Goal: Task Accomplishment & Management: Use online tool/utility

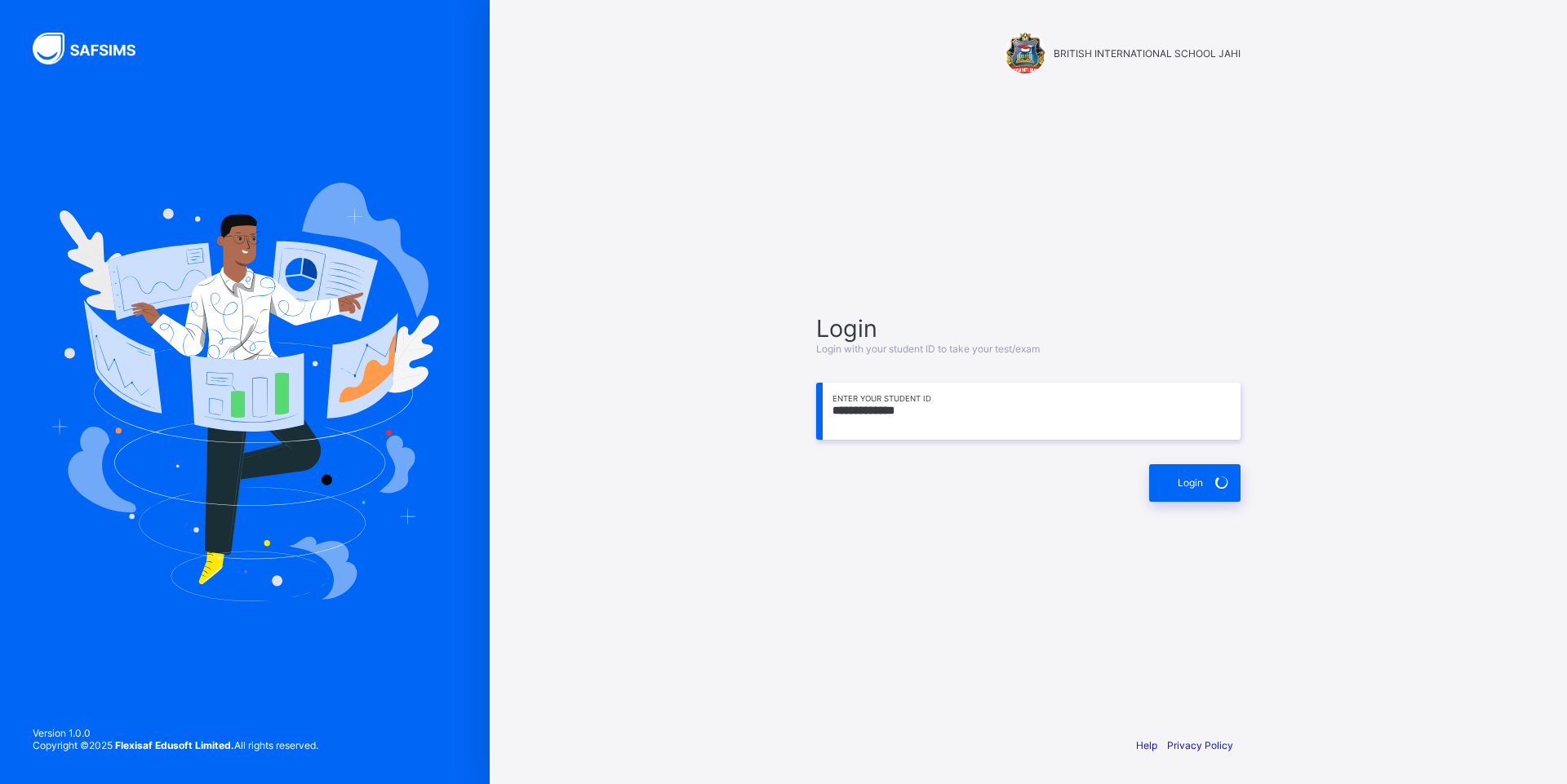
click at [957, 416] on input "**********" at bounding box center [1028, 410] width 424 height 57
type input "*"
type input "**********"
click at [1180, 486] on span "Login" at bounding box center [1190, 482] width 25 height 13
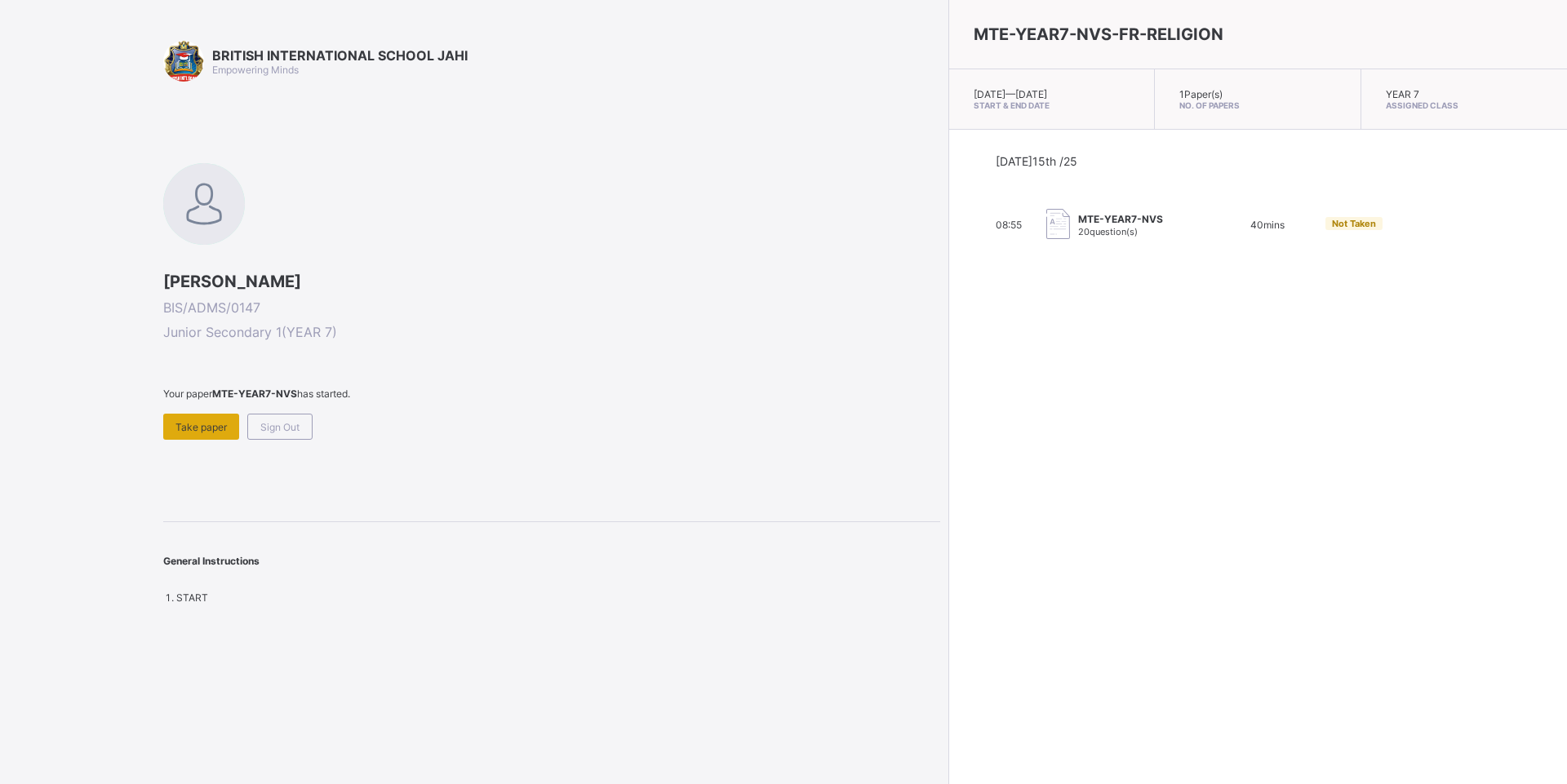
click at [219, 429] on span "Take paper" at bounding box center [201, 427] width 51 height 13
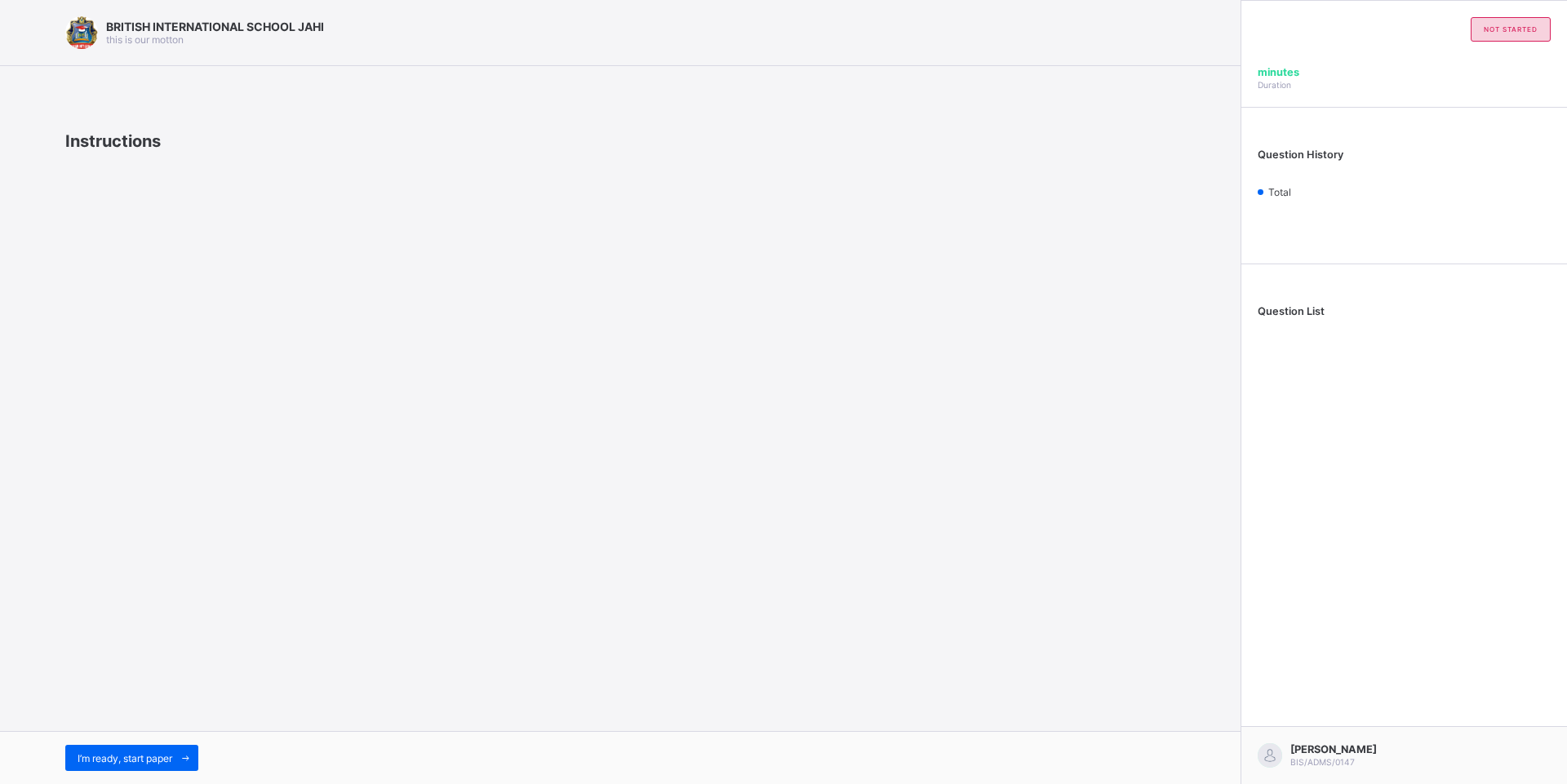
click at [160, 762] on div "I’m ready, start paper" at bounding box center [132, 757] width 133 height 26
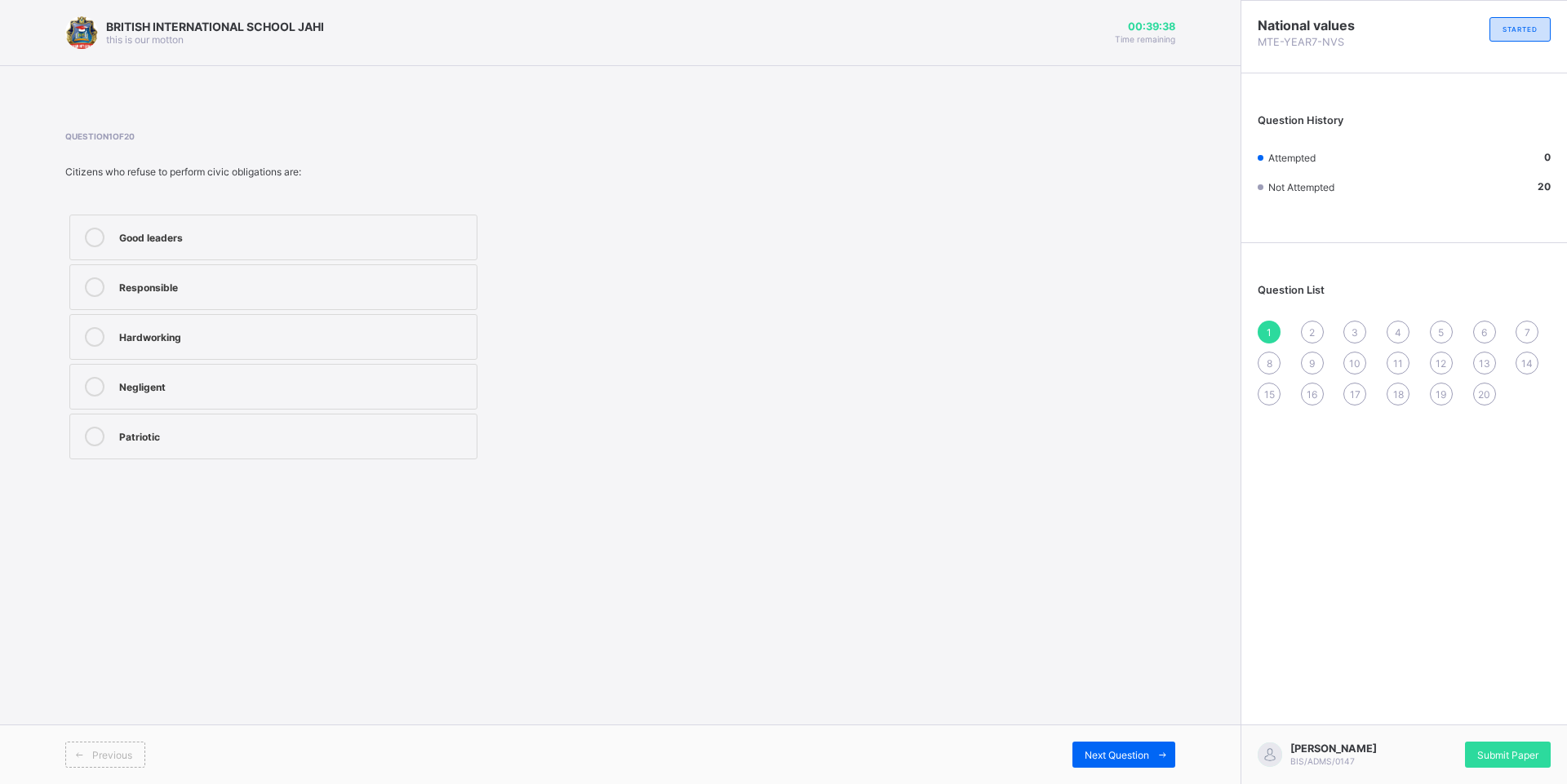
click at [86, 435] on icon at bounding box center [95, 436] width 19 height 19
click at [1139, 754] on span "Next Question" at bounding box center [1117, 755] width 65 height 13
click at [93, 389] on icon at bounding box center [95, 386] width 19 height 19
click at [1144, 749] on span "Next Question" at bounding box center [1117, 755] width 65 height 13
click at [95, 286] on icon at bounding box center [95, 287] width 19 height 19
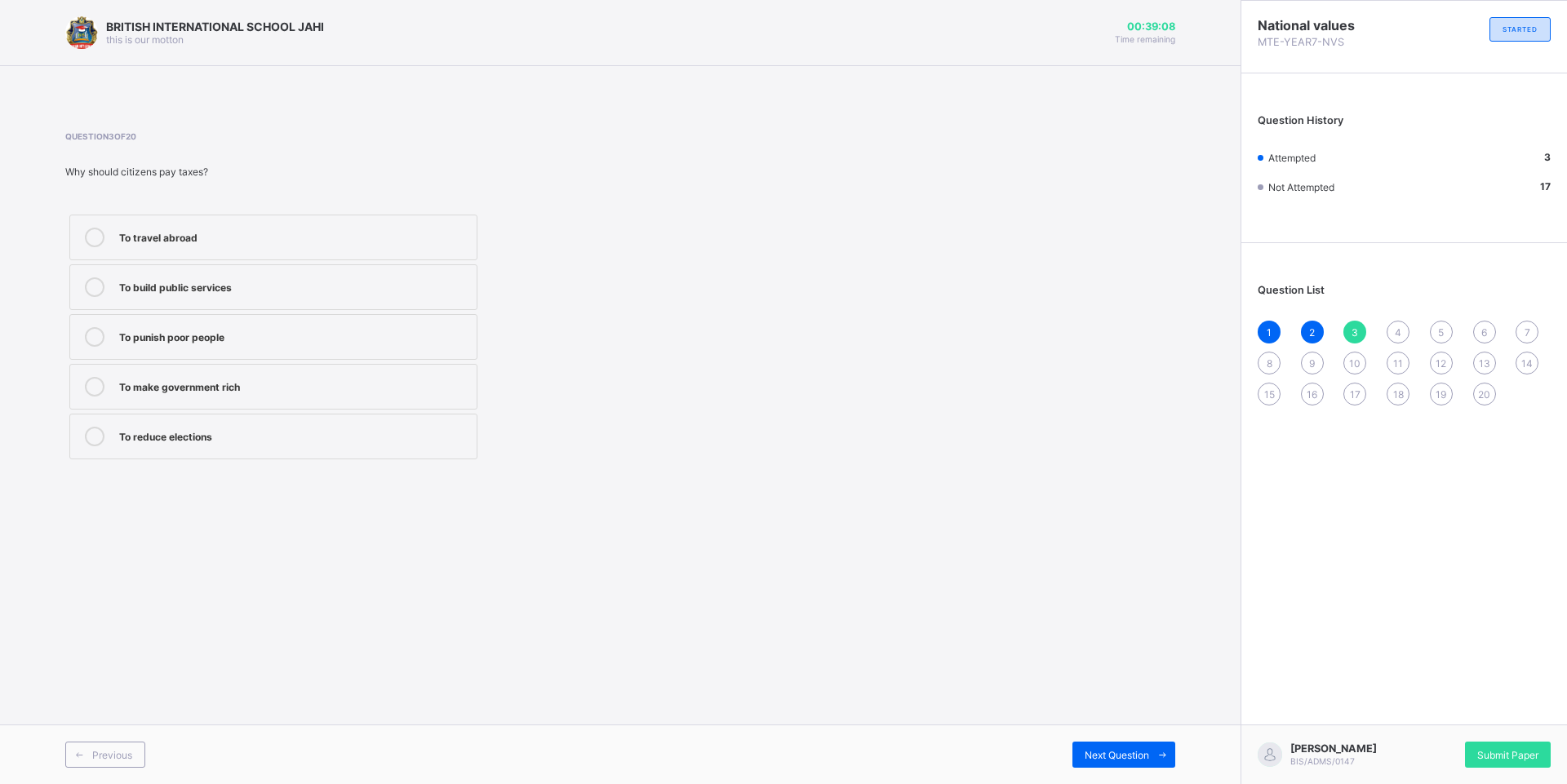
click at [1122, 771] on div "Previous Next Question" at bounding box center [620, 754] width 1240 height 60
click at [1121, 760] on span "Next Question" at bounding box center [1117, 755] width 65 height 13
click at [92, 378] on icon at bounding box center [95, 386] width 19 height 19
click at [1103, 749] on span "Next Question" at bounding box center [1117, 755] width 65 height 13
click at [90, 281] on icon at bounding box center [95, 287] width 19 height 19
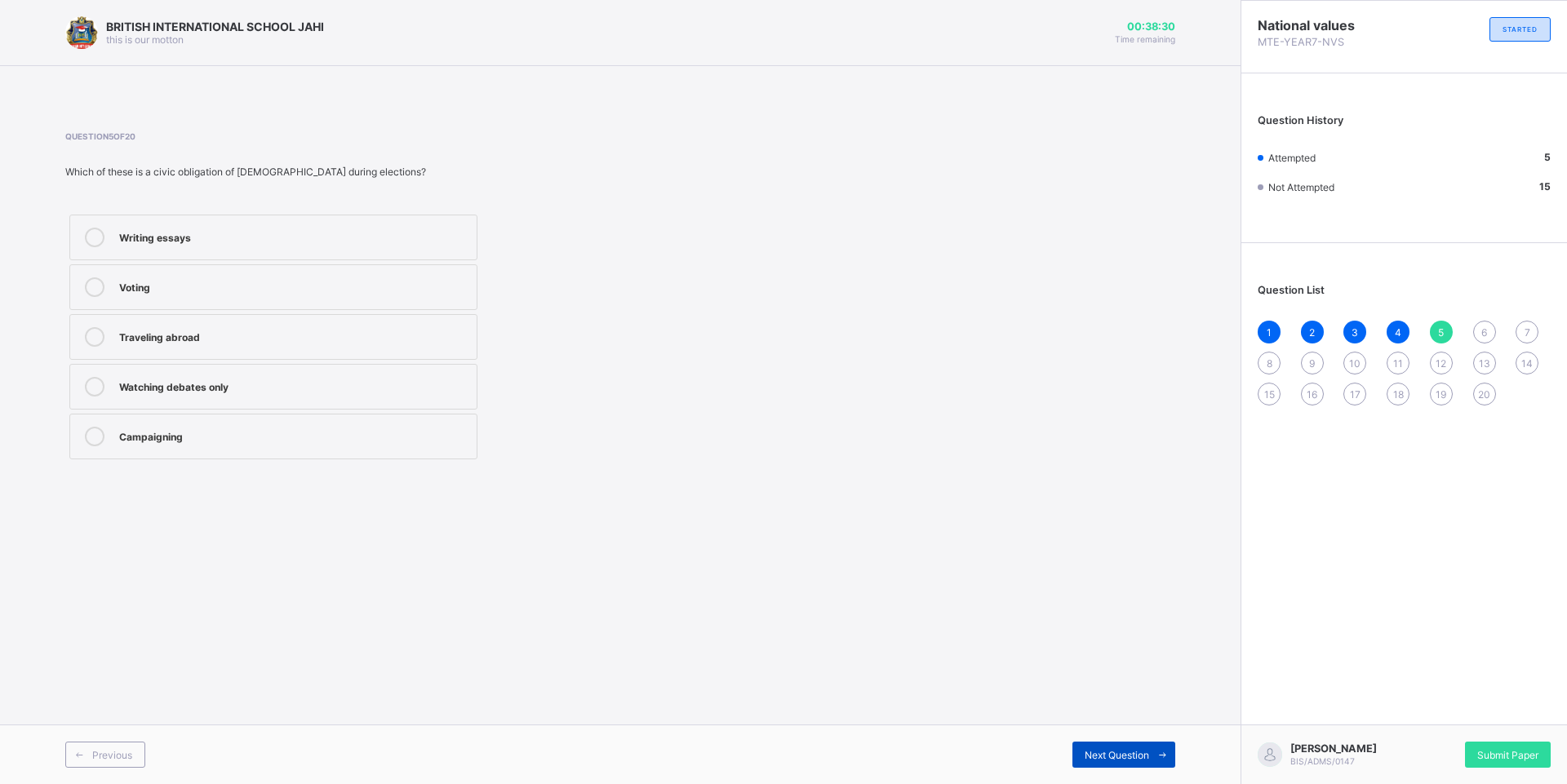
click at [1162, 748] on span at bounding box center [1161, 754] width 26 height 26
click at [96, 380] on icon at bounding box center [95, 386] width 19 height 19
click at [1167, 756] on icon at bounding box center [1162, 754] width 13 height 11
click at [91, 376] on label "Defending the nation" at bounding box center [273, 386] width 408 height 45
click at [1159, 748] on span at bounding box center [1161, 754] width 26 height 26
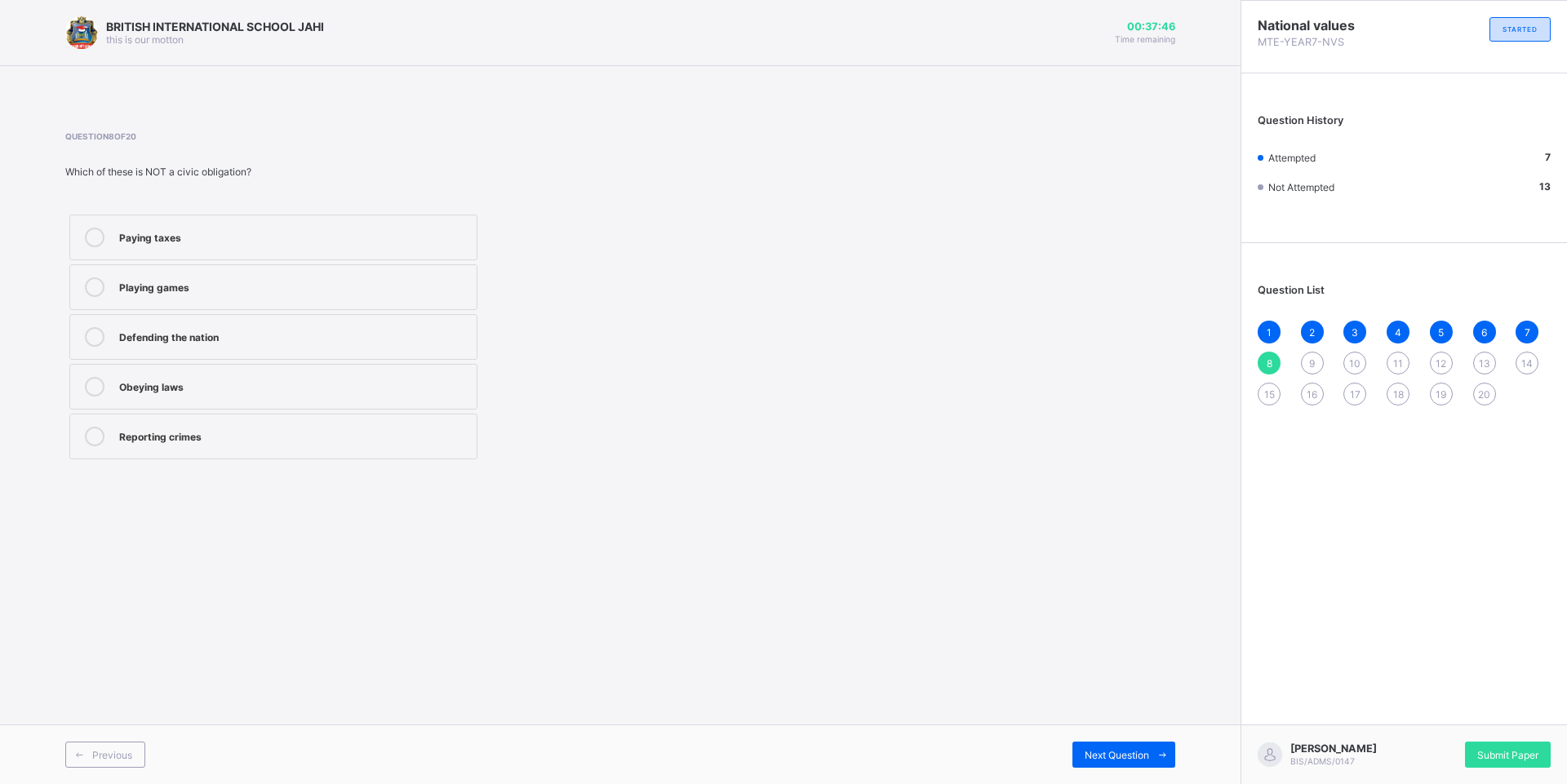
click at [97, 287] on icon at bounding box center [95, 287] width 19 height 19
click at [1132, 742] on div "Next Question" at bounding box center [1124, 754] width 102 height 26
click at [92, 439] on icon at bounding box center [95, 436] width 19 height 19
click at [1106, 750] on span "Next Question" at bounding box center [1117, 755] width 65 height 13
click at [90, 388] on icon at bounding box center [95, 386] width 19 height 19
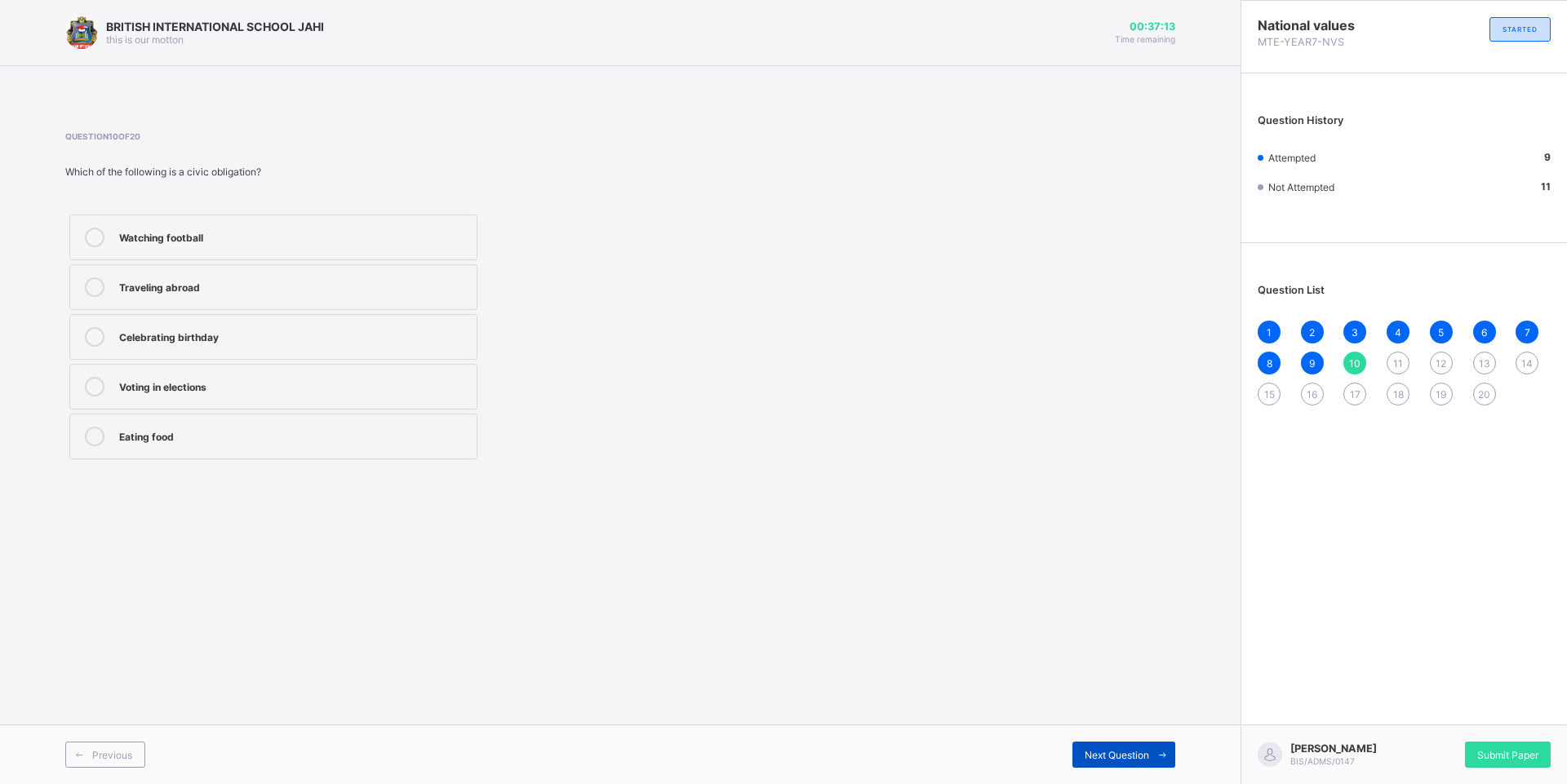
click at [1164, 761] on span at bounding box center [1161, 754] width 26 height 26
click at [97, 383] on icon at bounding box center [95, 386] width 19 height 19
click at [1097, 756] on span "Next Question" at bounding box center [1117, 755] width 65 height 13
click at [92, 237] on icon at bounding box center [95, 238] width 19 height 19
click at [1141, 754] on span "Next Question" at bounding box center [1117, 755] width 65 height 13
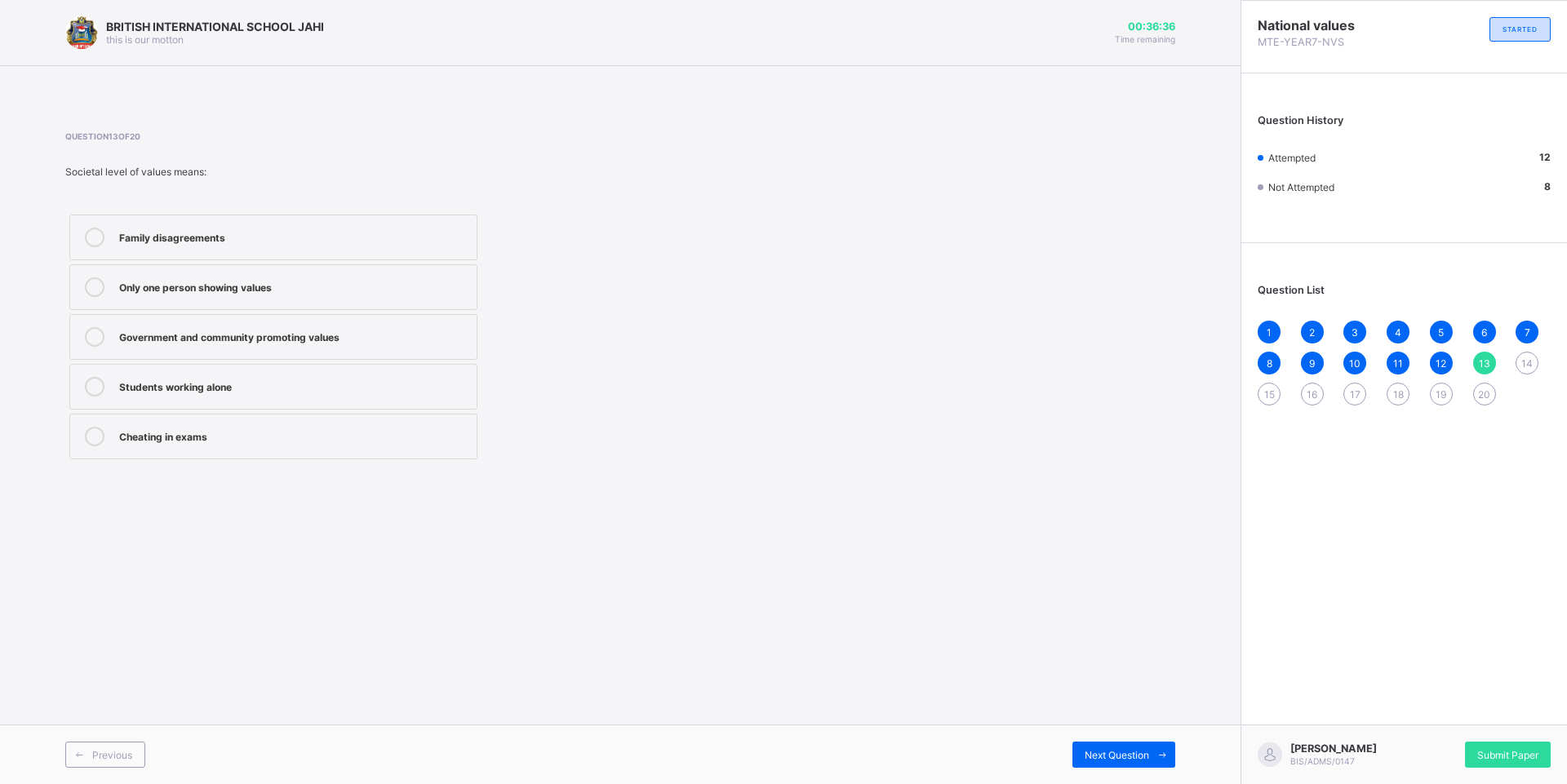
click at [85, 337] on icon at bounding box center [95, 337] width 19 height 19
click at [1148, 754] on span "Next Question" at bounding box center [1117, 755] width 65 height 13
click at [95, 376] on label "Respect for parents" at bounding box center [273, 386] width 408 height 45
click at [1144, 758] on span "Next Question" at bounding box center [1117, 755] width 65 height 13
click at [89, 427] on div at bounding box center [95, 436] width 33 height 19
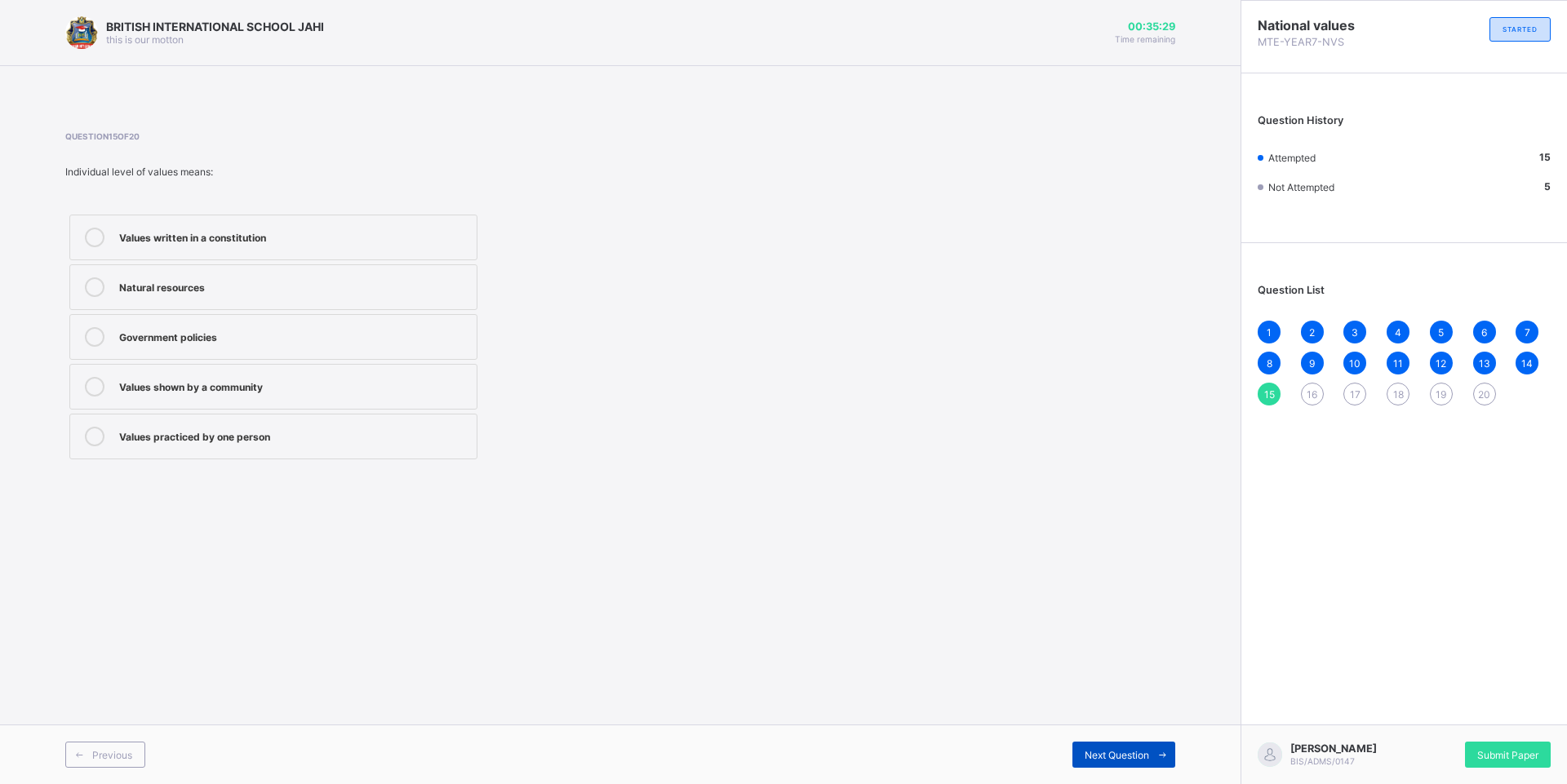
click at [1124, 752] on span "Next Question" at bounding box center [1117, 755] width 65 height 13
click at [95, 330] on icon at bounding box center [95, 337] width 19 height 19
click at [1161, 752] on icon at bounding box center [1162, 754] width 13 height 11
click at [91, 281] on icon at bounding box center [95, 287] width 19 height 19
click at [1121, 754] on span "Next Question" at bounding box center [1117, 755] width 65 height 13
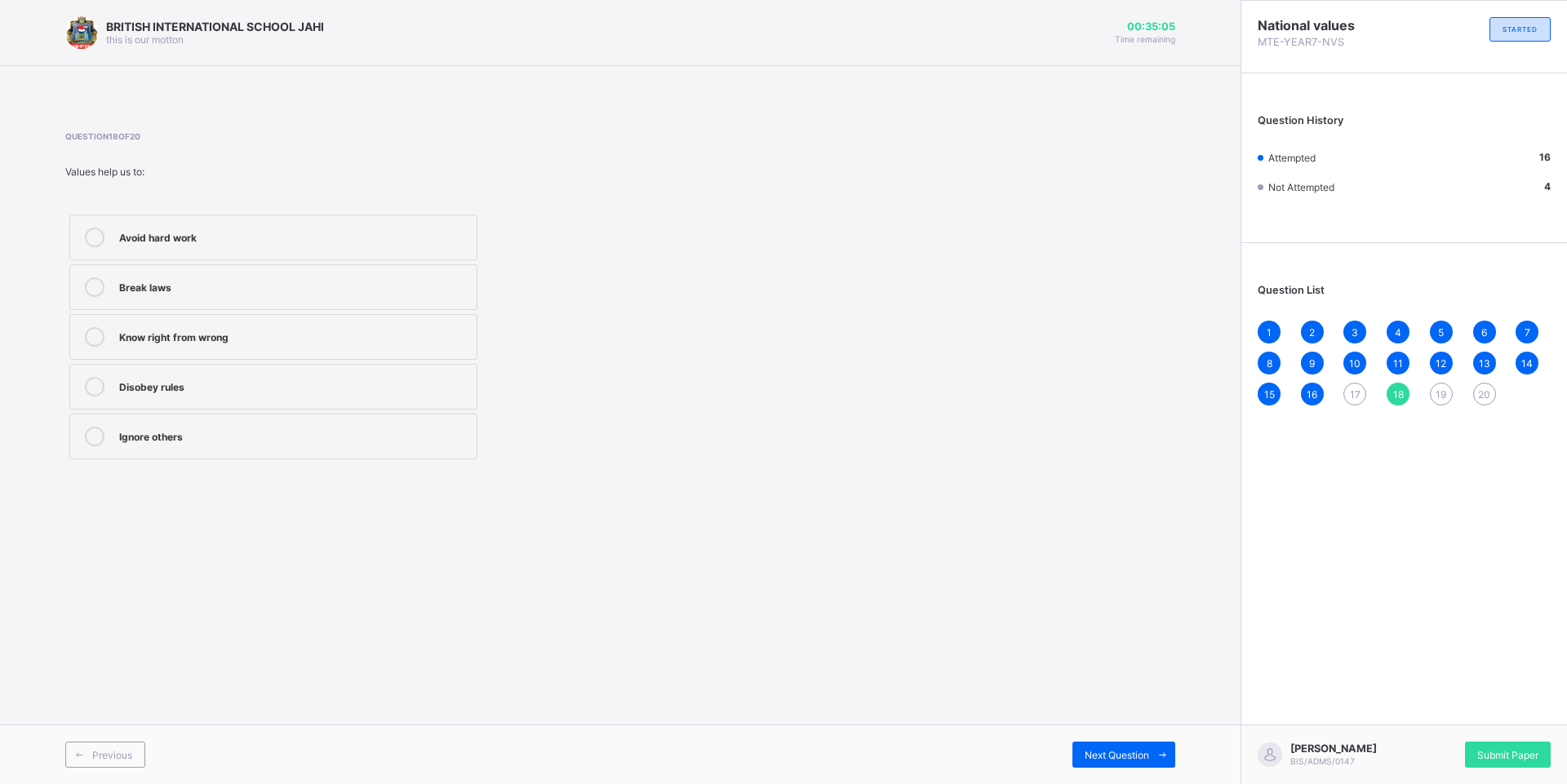
click at [87, 334] on icon at bounding box center [95, 337] width 19 height 19
click at [1078, 757] on div "Next Question" at bounding box center [1124, 754] width 102 height 26
click at [98, 332] on icon at bounding box center [95, 337] width 19 height 19
click at [1165, 751] on icon at bounding box center [1162, 754] width 13 height 11
click at [98, 236] on icon at bounding box center [95, 238] width 19 height 19
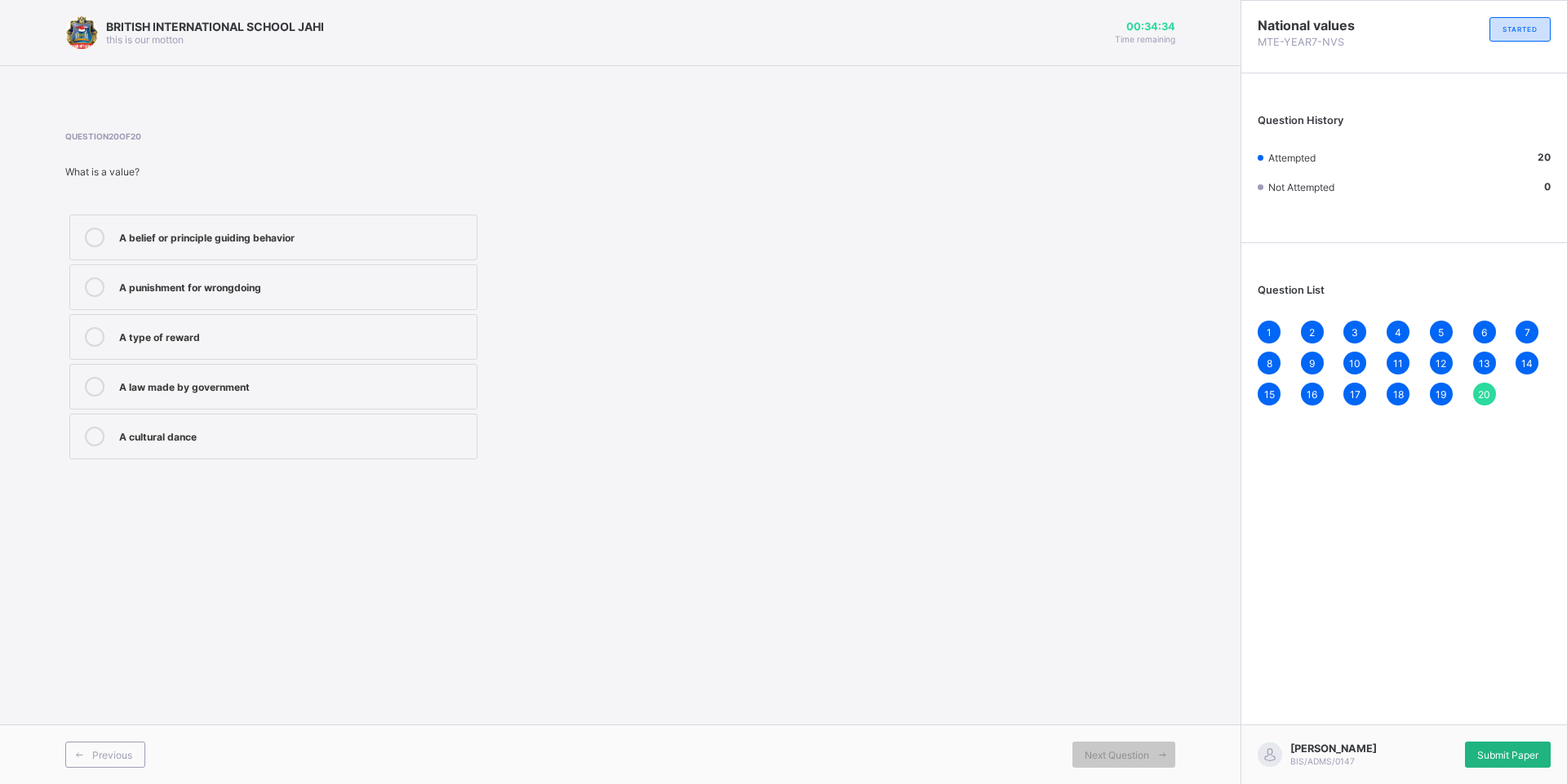
click at [1550, 746] on div "Submit Paper" at bounding box center [1507, 754] width 86 height 26
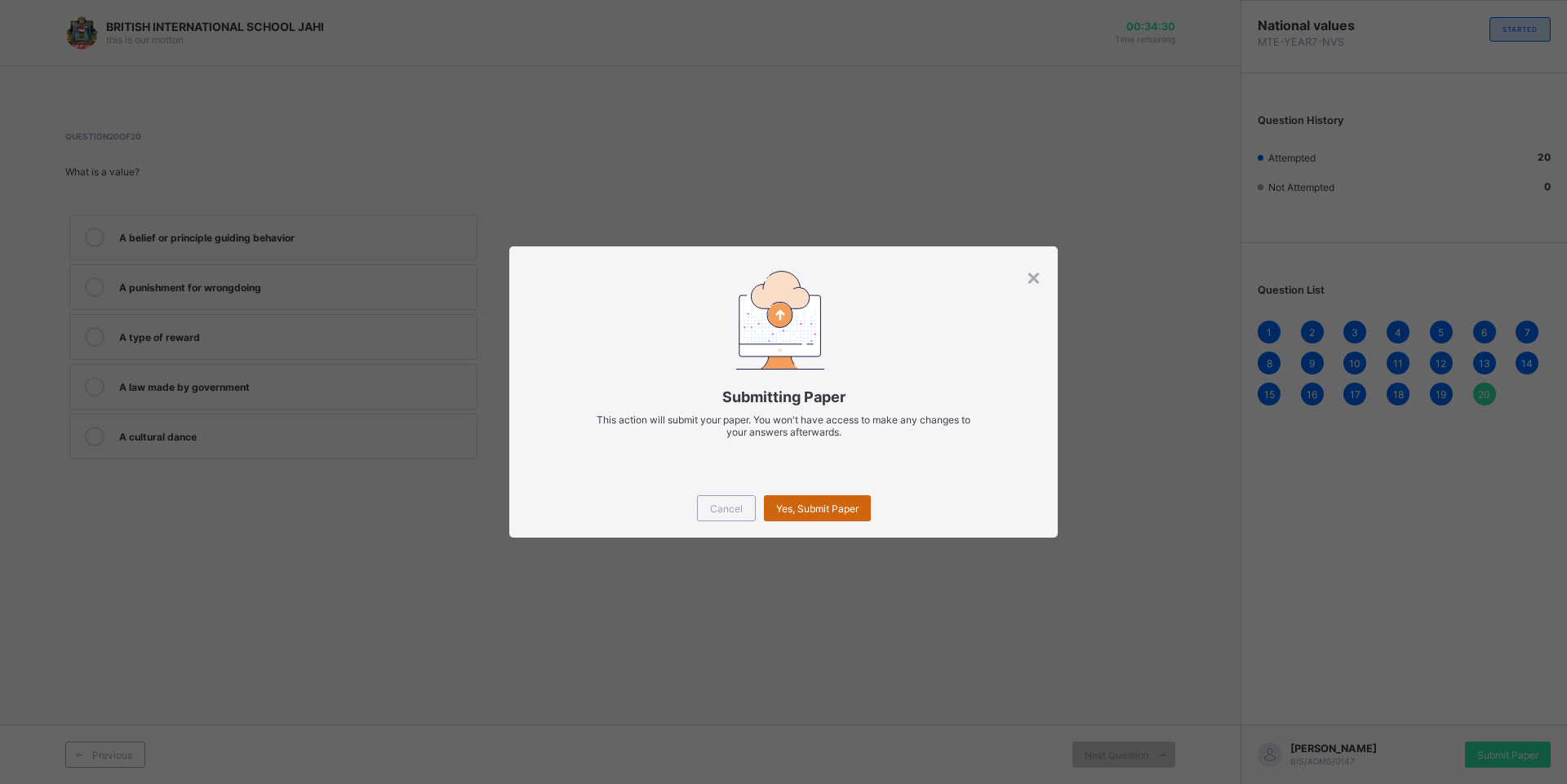
click at [844, 500] on div "Yes, Submit Paper" at bounding box center [817, 508] width 107 height 26
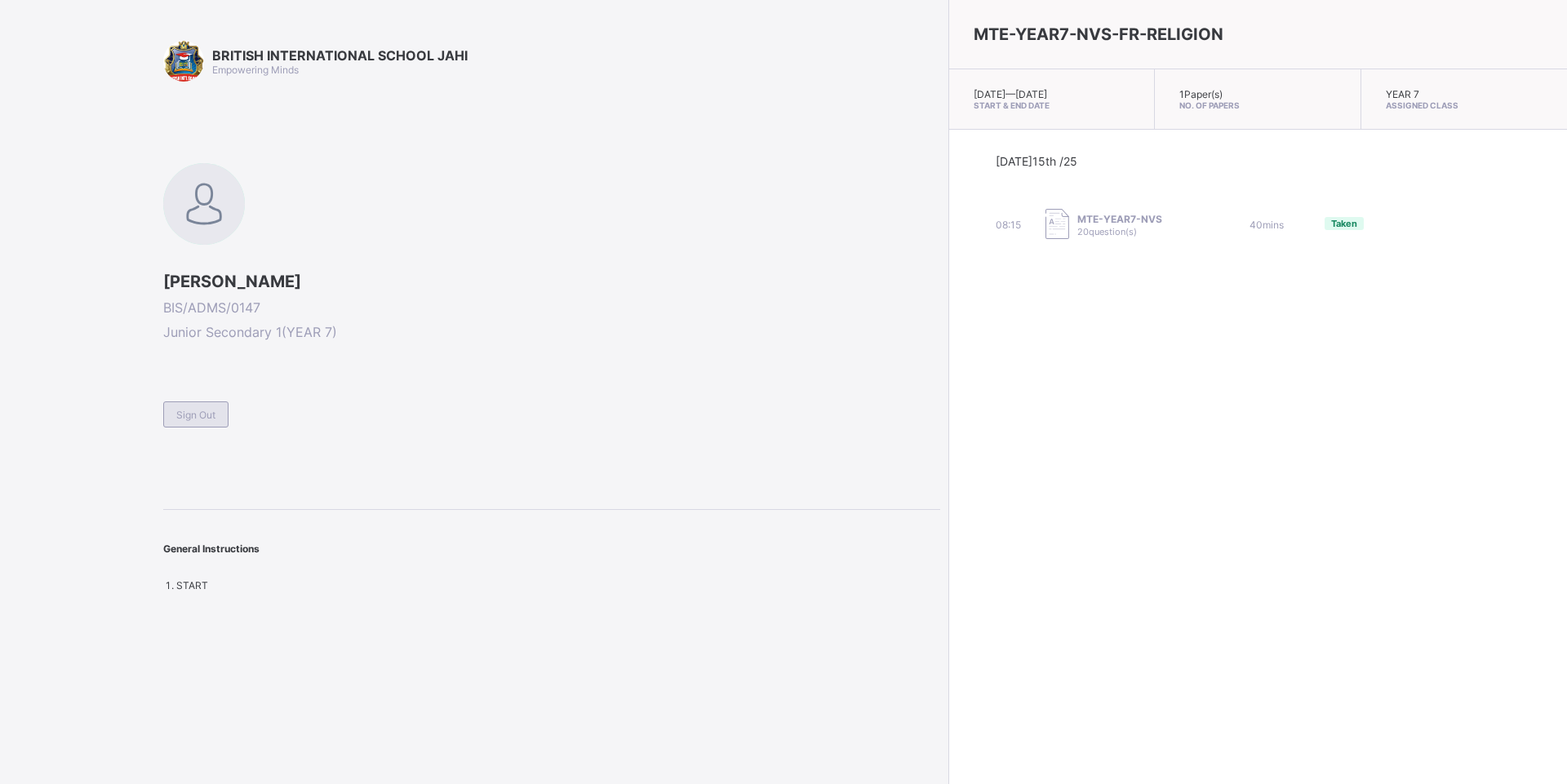
click at [171, 409] on div "Sign Out" at bounding box center [196, 414] width 66 height 26
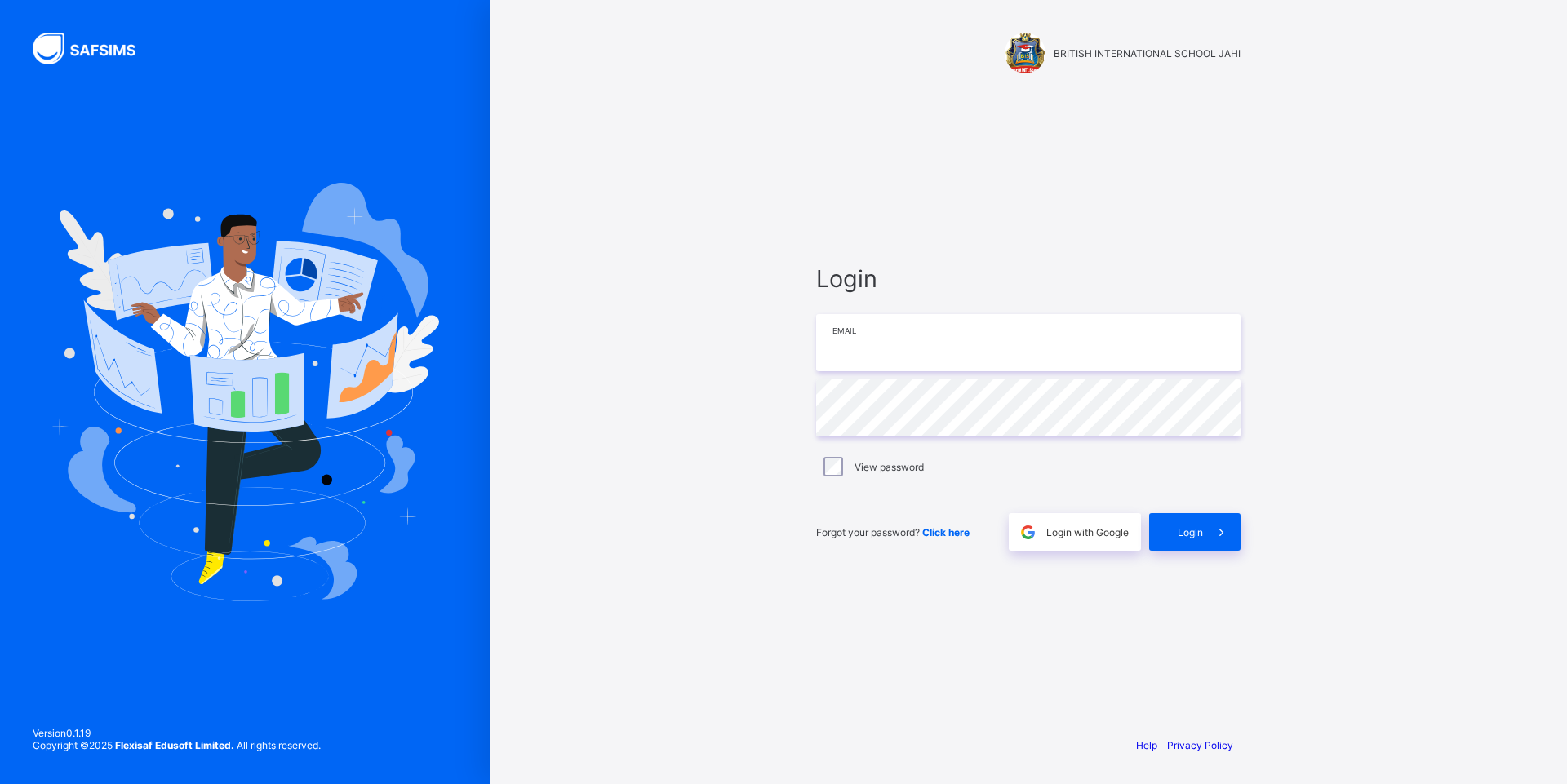
click at [926, 341] on input "email" at bounding box center [1028, 342] width 424 height 57
click at [906, 334] on input "email" at bounding box center [1028, 342] width 424 height 57
click at [855, 412] on div "Login Email Password View password Forgot your password? Click here Login with …" at bounding box center [1028, 407] width 424 height 287
click at [870, 359] on input "email" at bounding box center [1028, 342] width 424 height 57
drag, startPoint x: 868, startPoint y: 358, endPoint x: 868, endPoint y: 378, distance: 20.0
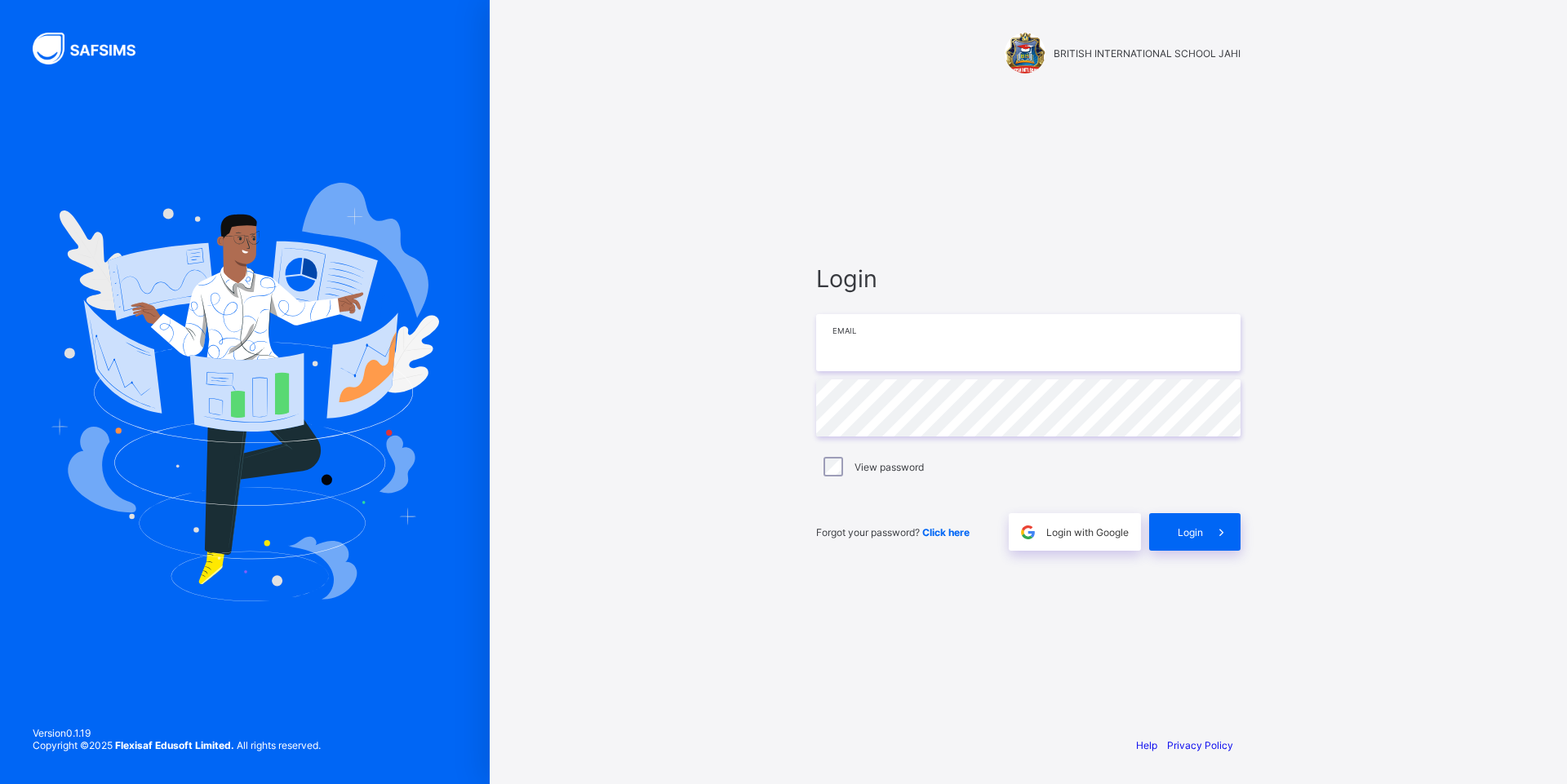
click at [868, 360] on input "email" at bounding box center [1028, 342] width 424 height 57
drag, startPoint x: 39, startPoint y: 6, endPoint x: 662, endPoint y: 90, distance: 628.6
click at [662, 90] on div "BRITISH INTERNATIONAL SCHOOL JAHI Login Email Password View password Forgot you…" at bounding box center [1028, 392] width 1077 height 784
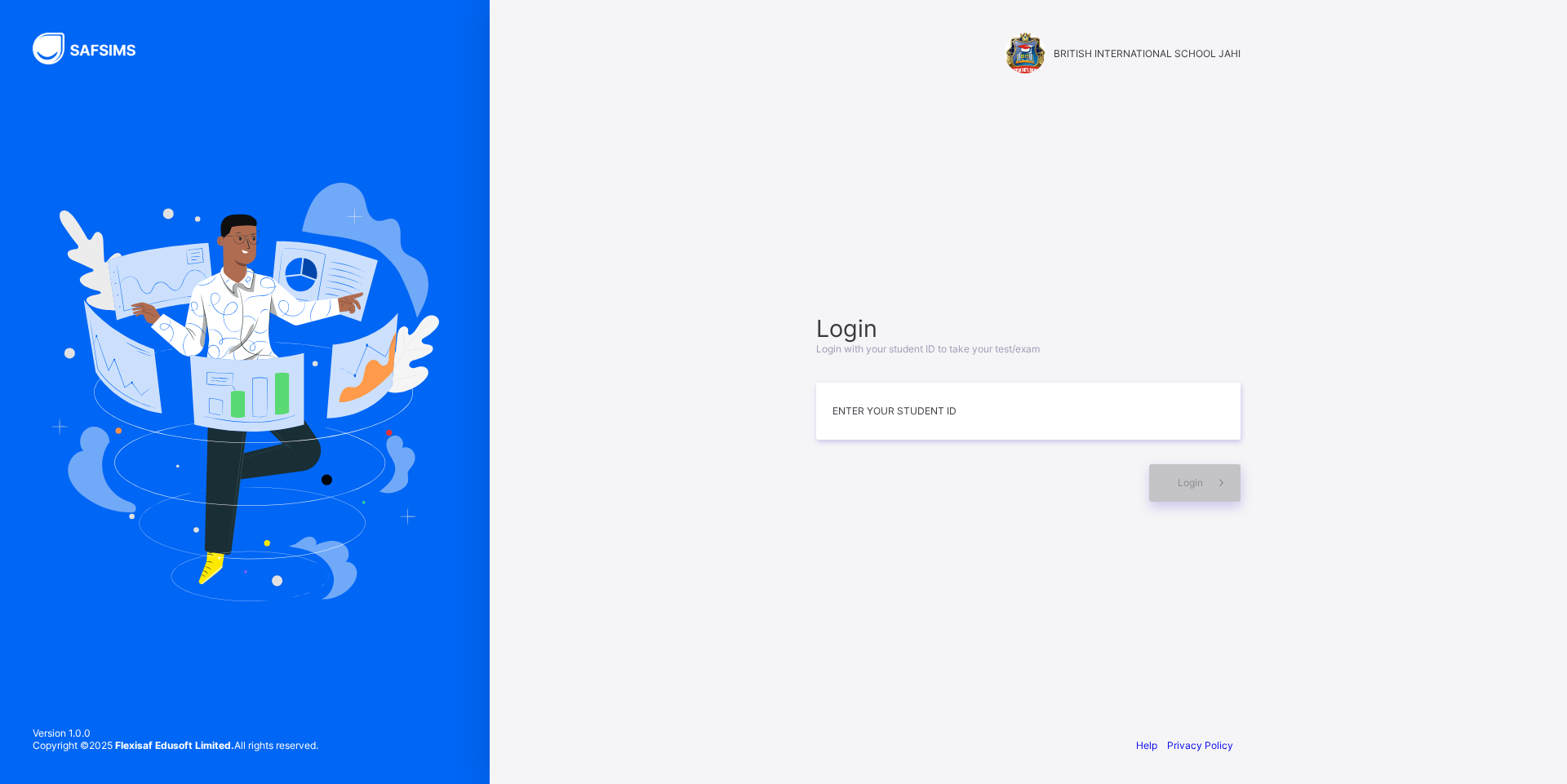
type input "*"
click at [1218, 487] on icon at bounding box center [1221, 483] width 17 height 15
click at [849, 407] on input "**********" at bounding box center [1028, 410] width 424 height 57
click at [890, 408] on input "**********" at bounding box center [1028, 410] width 424 height 57
type input "**********"
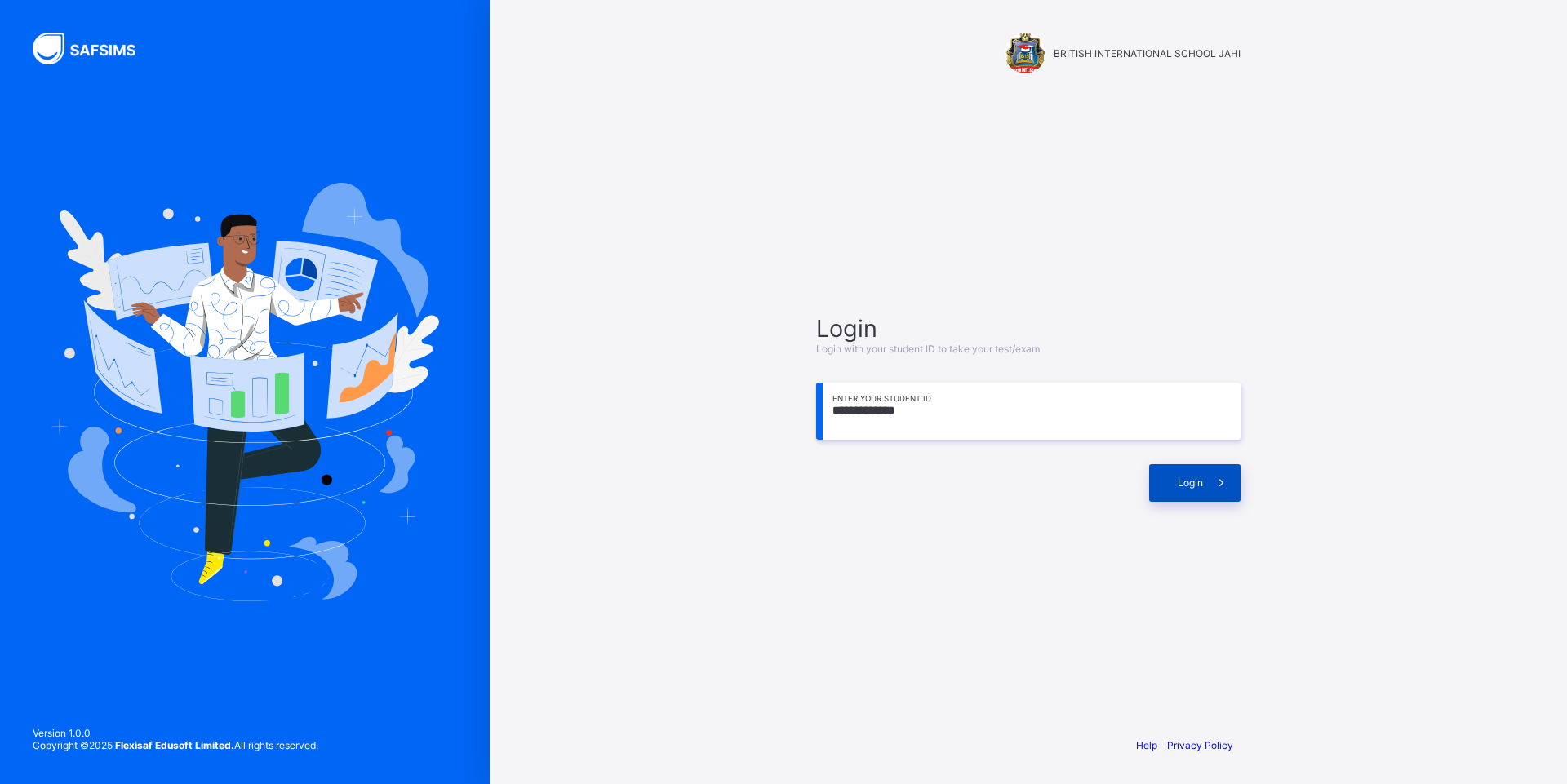
click at [1197, 481] on span "Login" at bounding box center [1190, 482] width 25 height 13
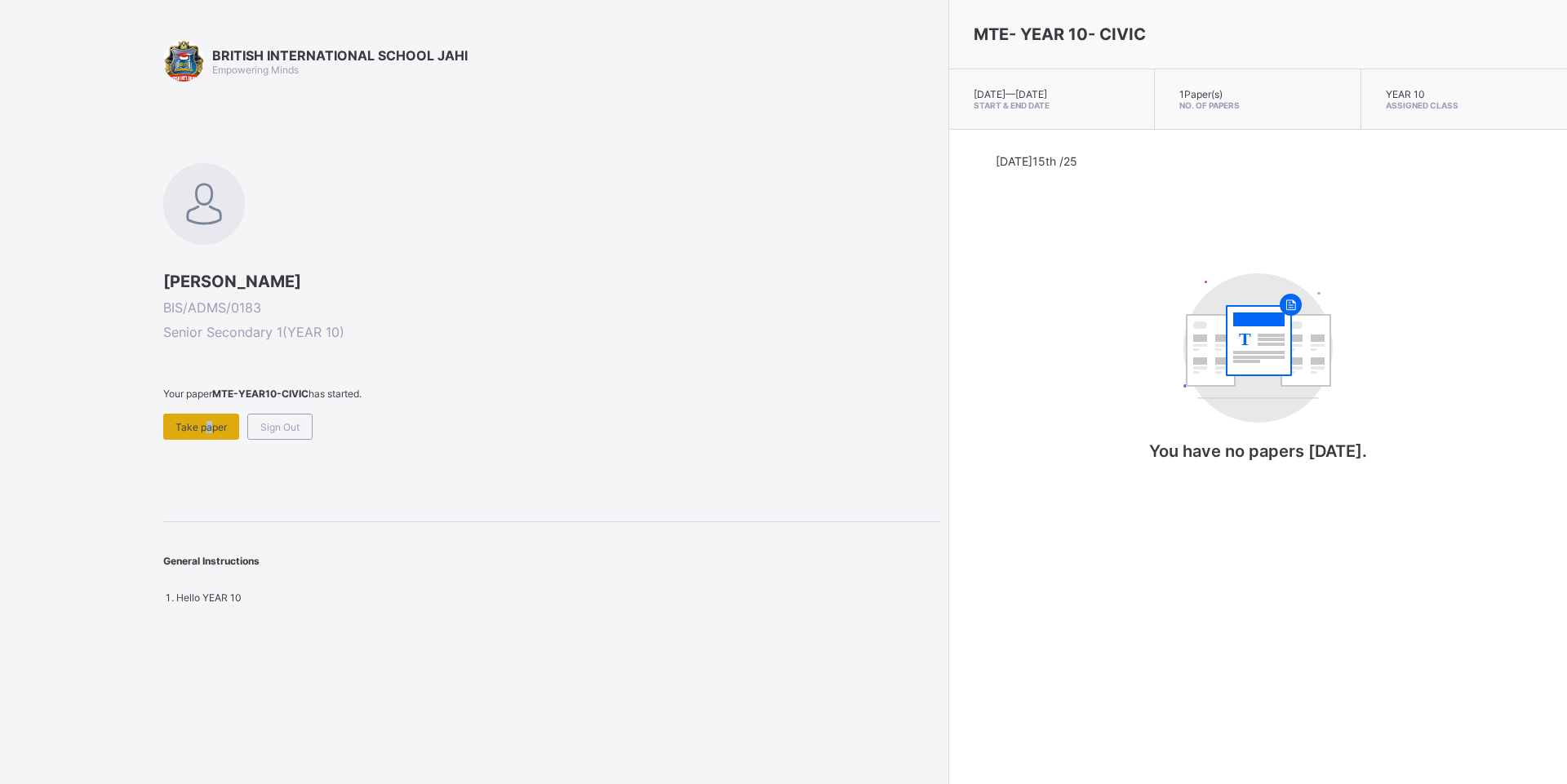
click at [205, 419] on div "Take paper" at bounding box center [201, 426] width 76 height 26
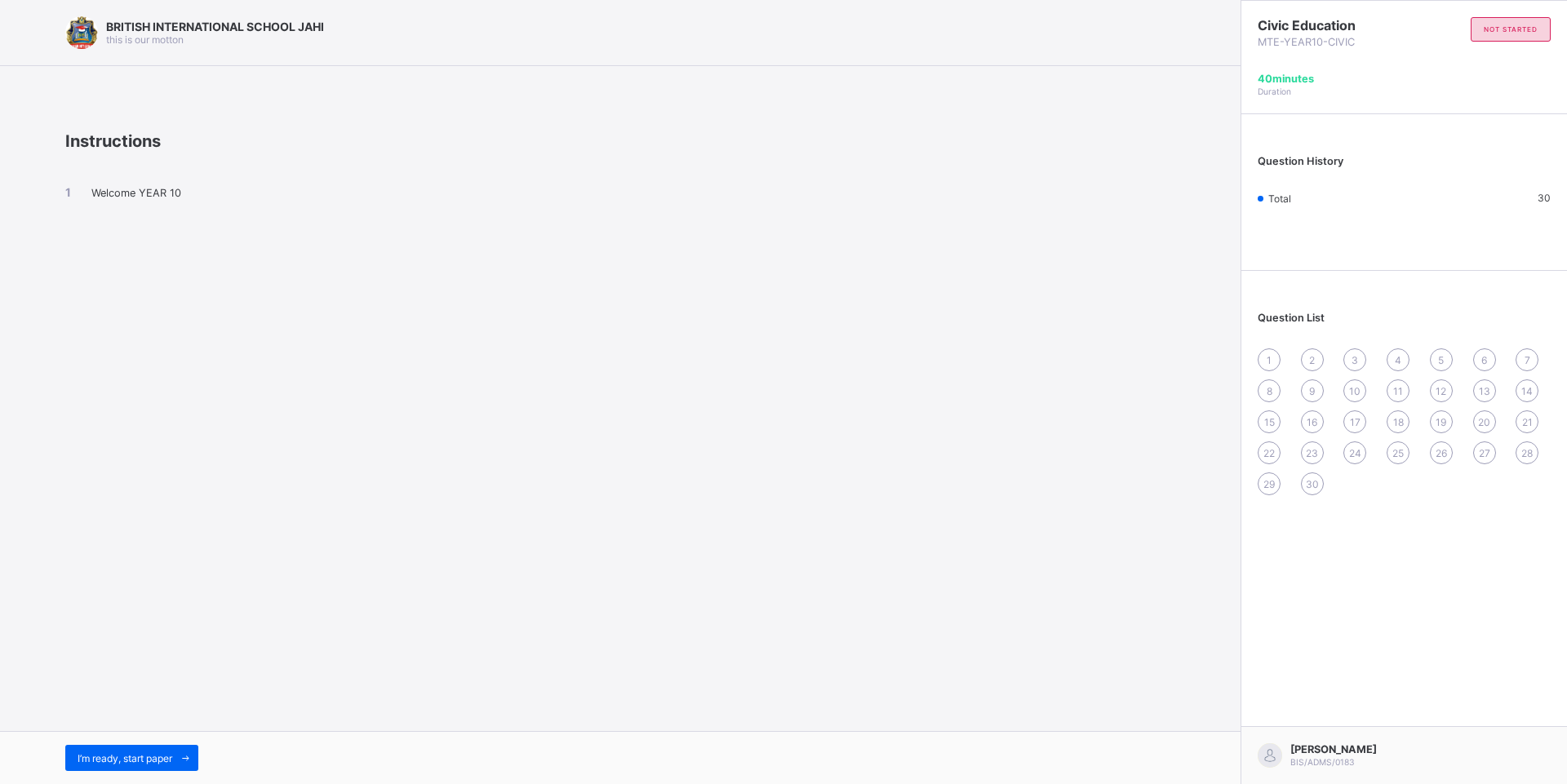
click at [1271, 360] on div "1" at bounding box center [1269, 360] width 23 height 23
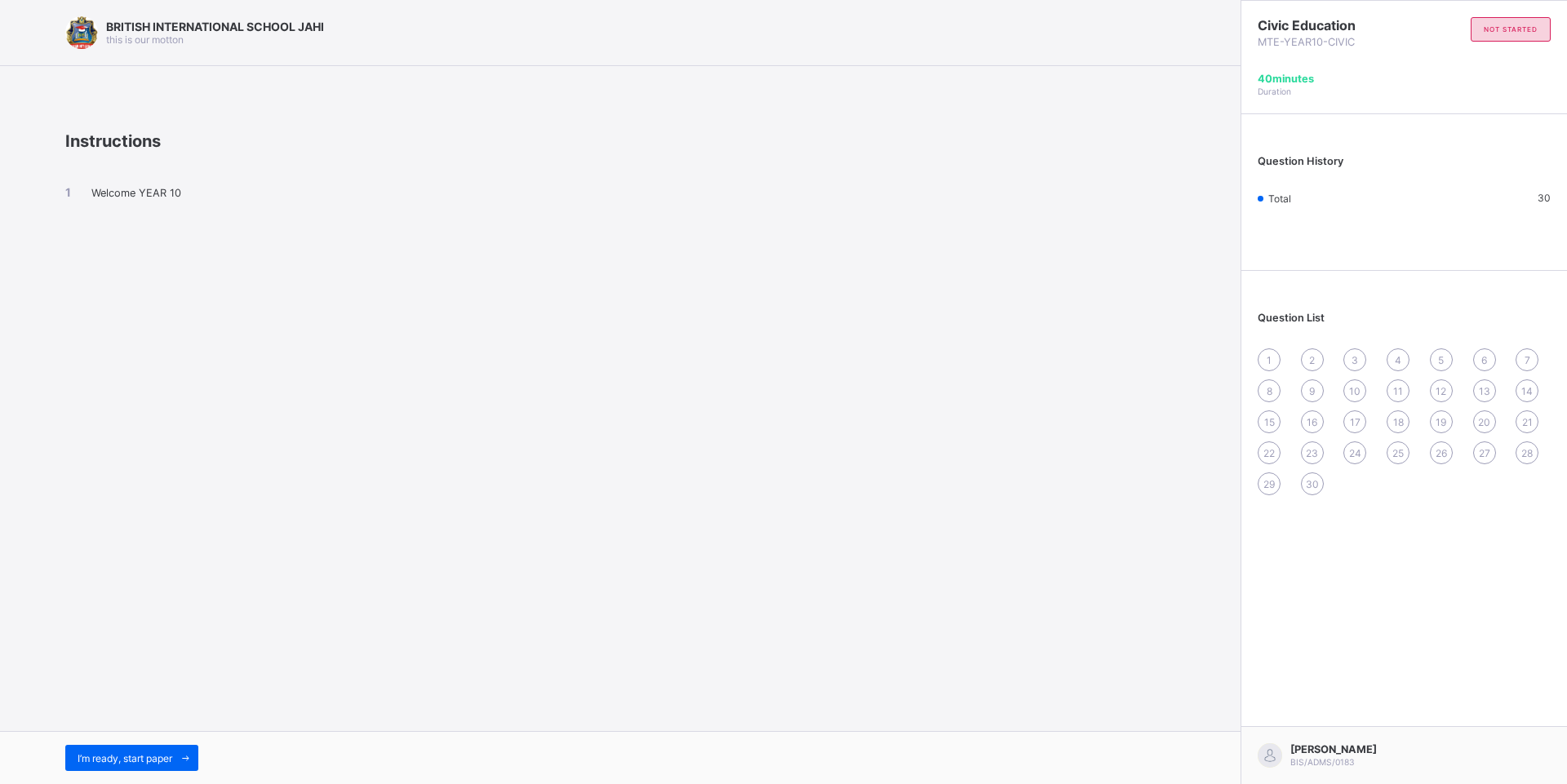
click at [1308, 350] on div "2" at bounding box center [1313, 360] width 23 height 23
drag, startPoint x: 1314, startPoint y: 351, endPoint x: 1359, endPoint y: 348, distance: 45.1
click at [1328, 351] on div "1 2 3 4 5 6 7 8 9 10 11 12 13 14 15 16 17 18 19 20 21 22 23 24 25 26 27 28 29 30" at bounding box center [1404, 422] width 293 height 147
click at [1370, 351] on div "Question List 1 2 3 4 5 6 7 8 9 10 11 12 13 14 15 16 17 18 19 20 21 22 23 24 25…" at bounding box center [1404, 395] width 326 height 233
click at [1410, 354] on div "1 2 3 4 5 6 7 8 9 10 11 12 13 14 15 16 17 18 19 20 21 22 23 24 25 26 27 28 29 30" at bounding box center [1404, 422] width 293 height 147
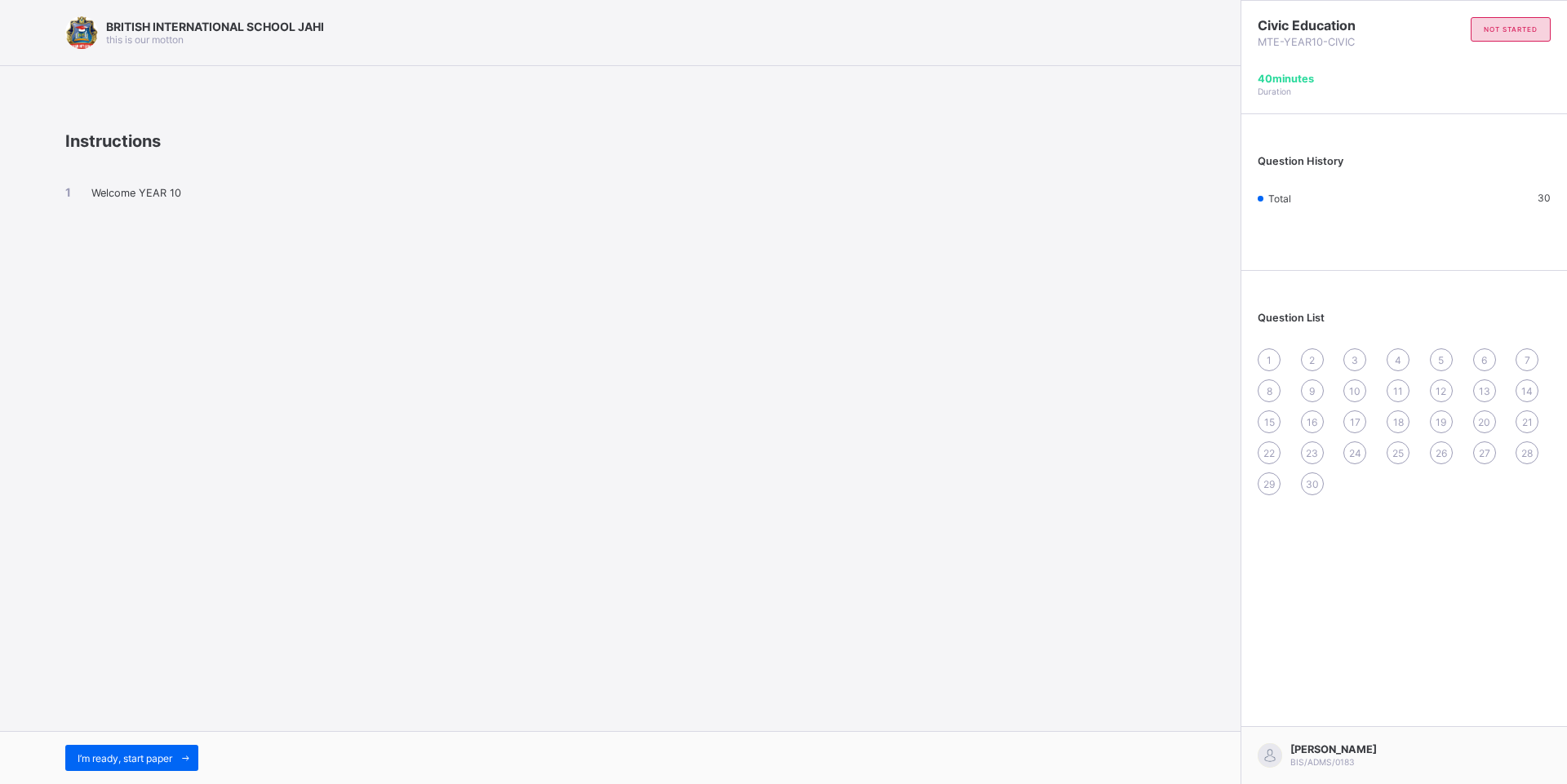
click at [1417, 354] on div "1 2 3 4 5 6 7 8 9 10 11 12 13 14 15 16 17 18 19 20 21 22 23 24 25 26 27 28 29 30" at bounding box center [1404, 422] width 293 height 147
click at [1396, 358] on span "4" at bounding box center [1398, 360] width 7 height 13
drag, startPoint x: 1368, startPoint y: 370, endPoint x: 993, endPoint y: 467, distance: 387.3
click at [993, 467] on div "BRITISH INTERNATIONAL SCHOOL JAHI this is our motton Instructions Welcome YEAR …" at bounding box center [784, 392] width 1567 height 784
click at [1044, 427] on div "BRITISH INTERNATIONAL SCHOOL JAHI this is our motton Instructions Welcome YEAR …" at bounding box center [620, 392] width 1240 height 784
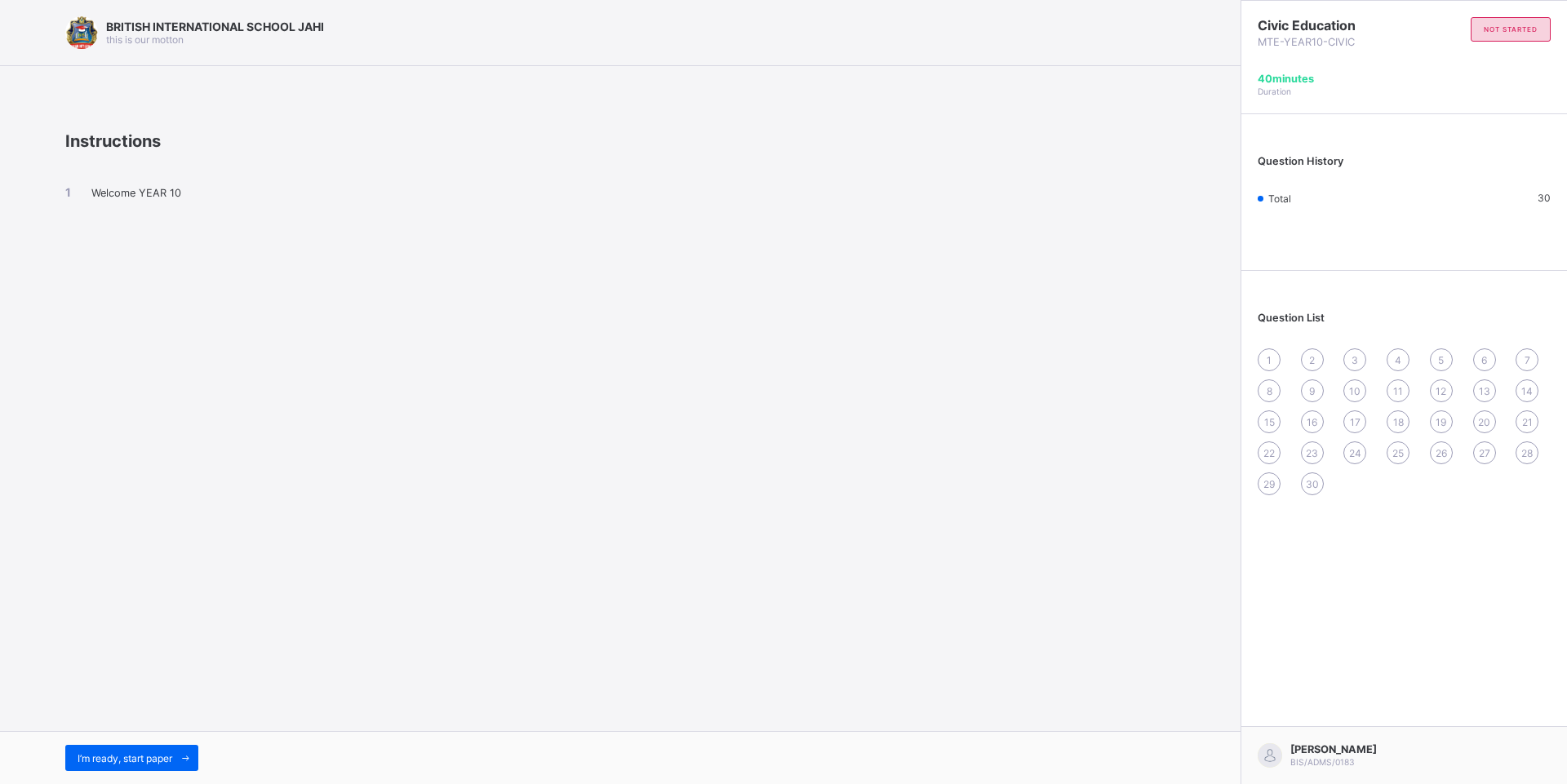
click at [1273, 364] on div "1" at bounding box center [1269, 360] width 23 height 23
click at [135, 759] on span "I’m ready, start paper" at bounding box center [125, 758] width 95 height 13
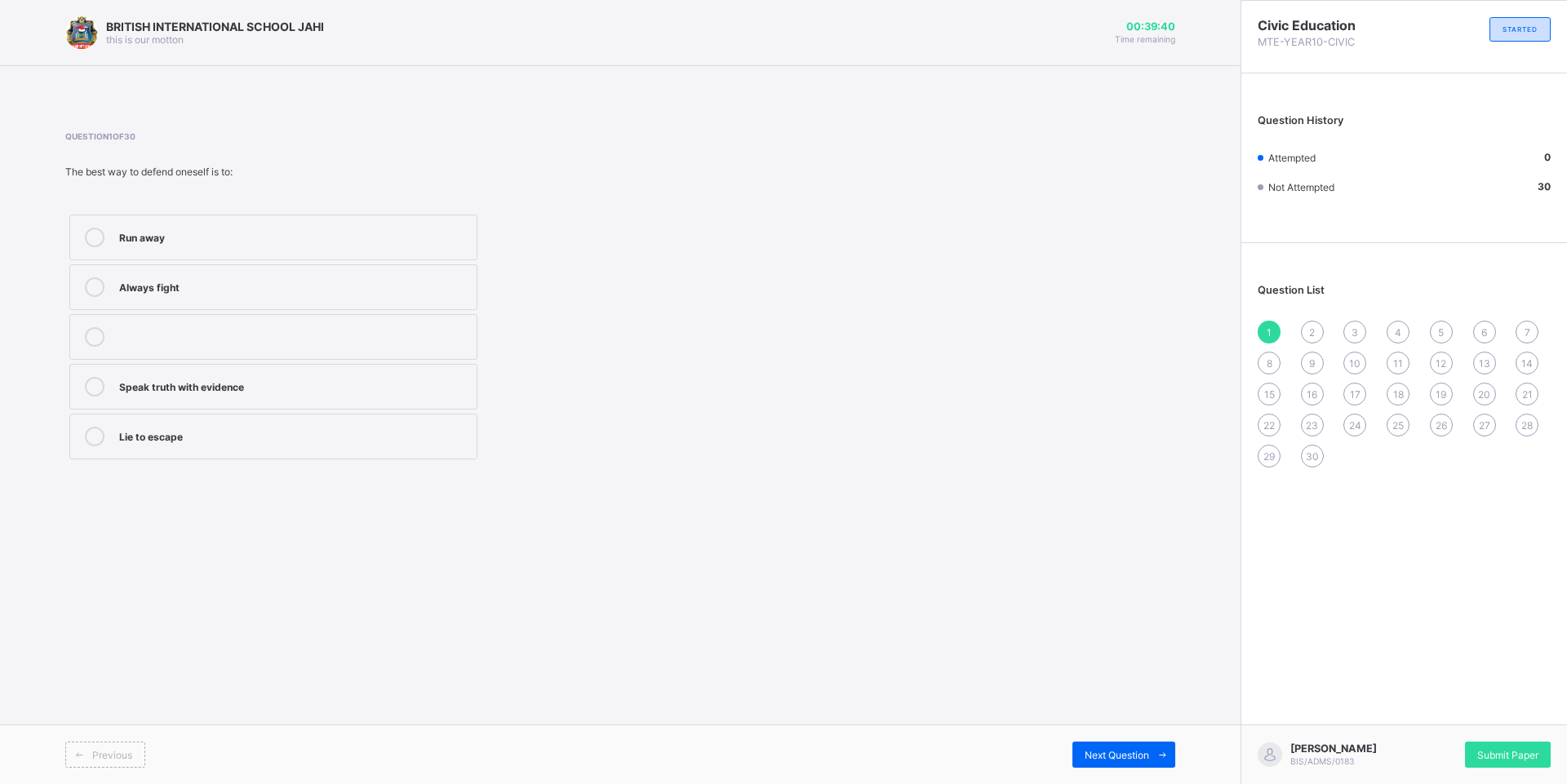
click at [219, 370] on label "Speak truth with evidence" at bounding box center [273, 386] width 408 height 45
click at [1152, 752] on span at bounding box center [1161, 754] width 26 height 26
click at [195, 243] on div "Staying calm" at bounding box center [294, 236] width 350 height 16
click at [1114, 745] on div "Next Question" at bounding box center [1124, 754] width 102 height 26
click at [234, 435] on div "It makes matters worse" at bounding box center [294, 434] width 350 height 16
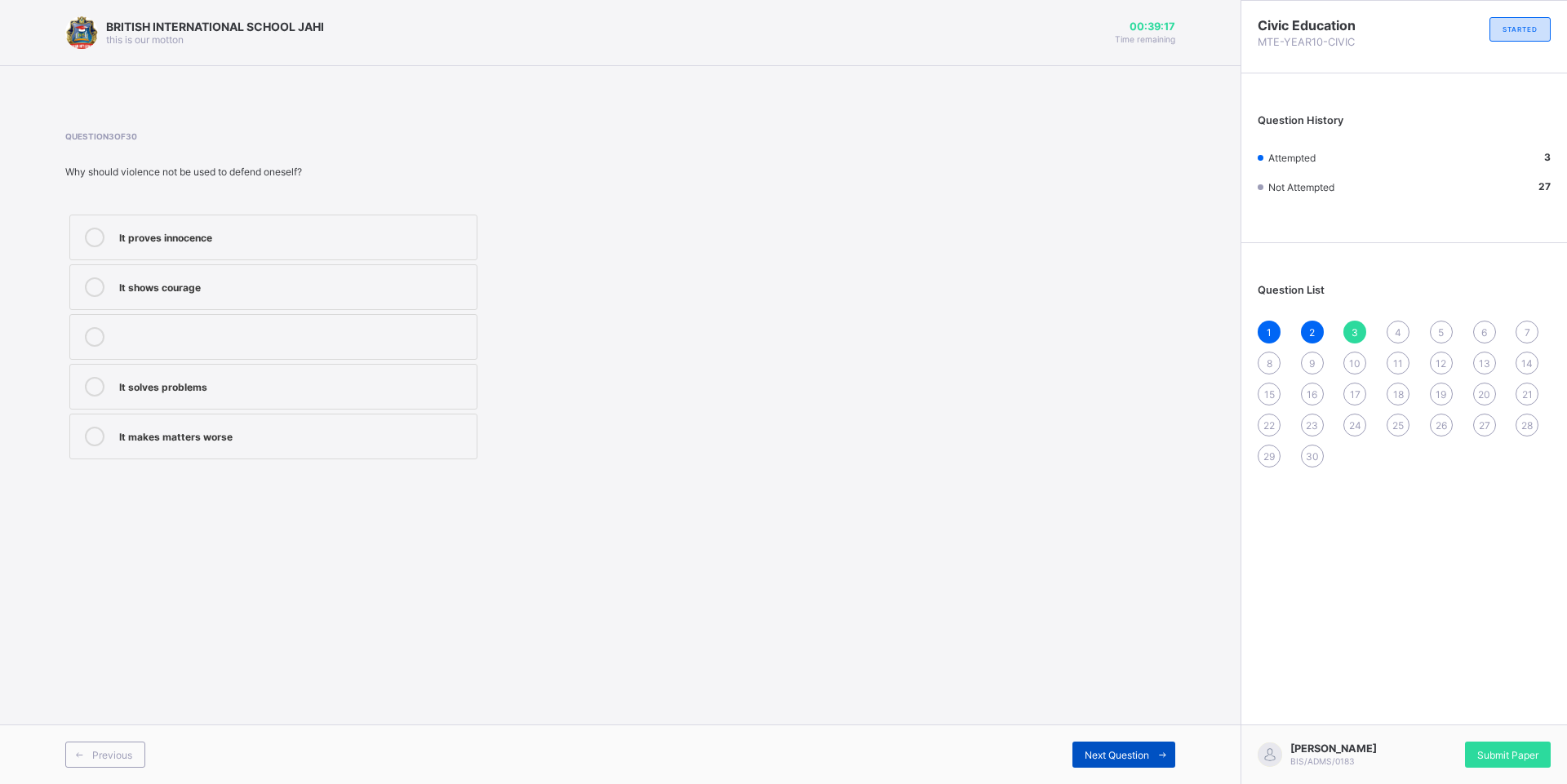
click at [1156, 758] on icon at bounding box center [1162, 754] width 13 height 11
click at [186, 349] on label "Teacher or principal" at bounding box center [273, 336] width 408 height 45
click at [1078, 741] on div "Previous Next Question" at bounding box center [620, 754] width 1240 height 60
click at [1103, 760] on span "Next Question" at bounding box center [1117, 755] width 65 height 13
click at [197, 397] on label "Prove innocence" at bounding box center [273, 386] width 408 height 45
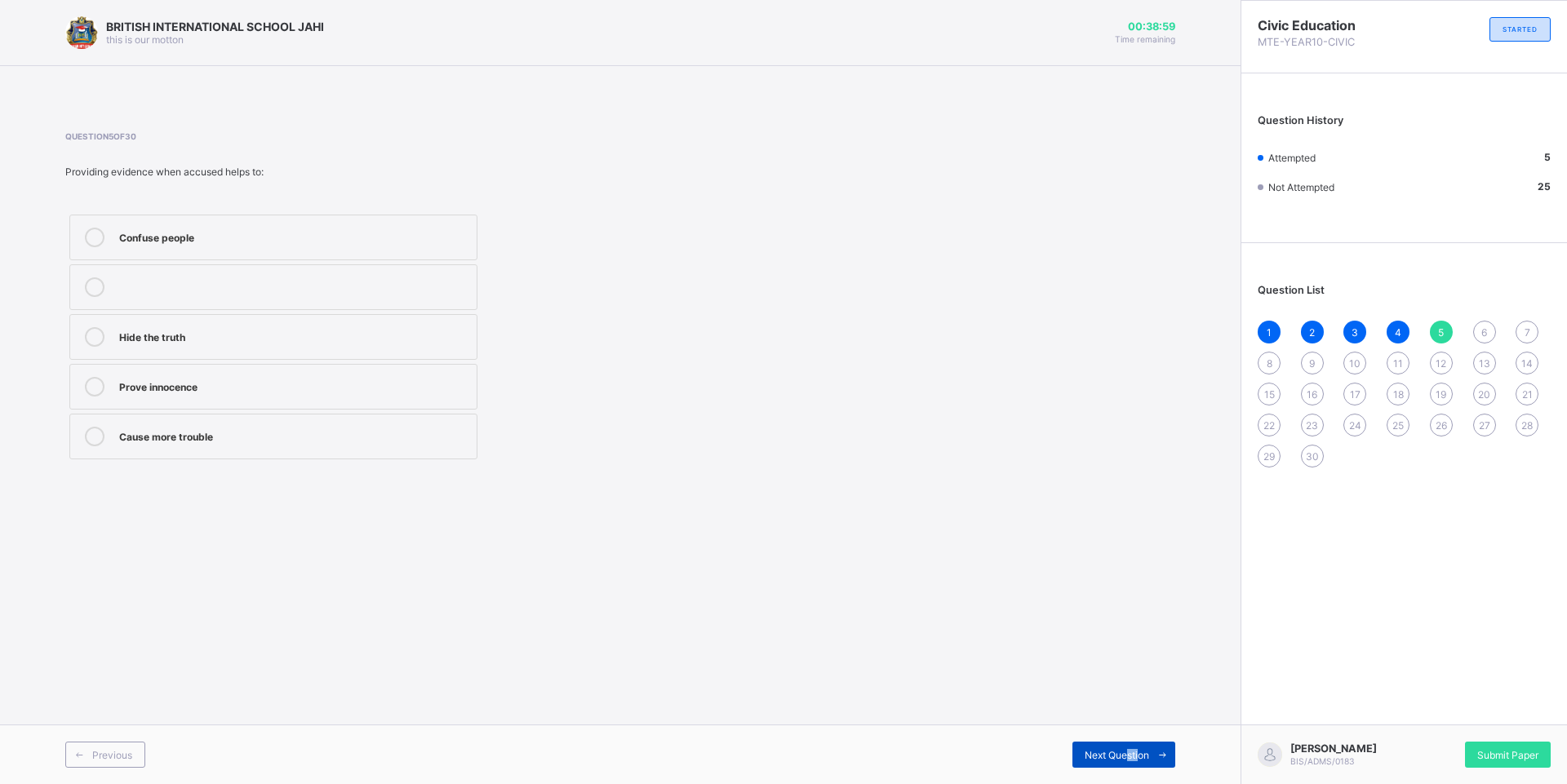
click at [1138, 755] on div "Next Question" at bounding box center [1124, 754] width 102 height 26
click at [220, 451] on label "Defending with truth" at bounding box center [273, 435] width 408 height 45
click at [1109, 749] on span "Next Question" at bounding box center [1117, 755] width 65 height 13
click at [223, 439] on div "Speaking the truth" at bounding box center [294, 434] width 350 height 16
click at [1112, 751] on span "Next Question" at bounding box center [1117, 755] width 65 height 13
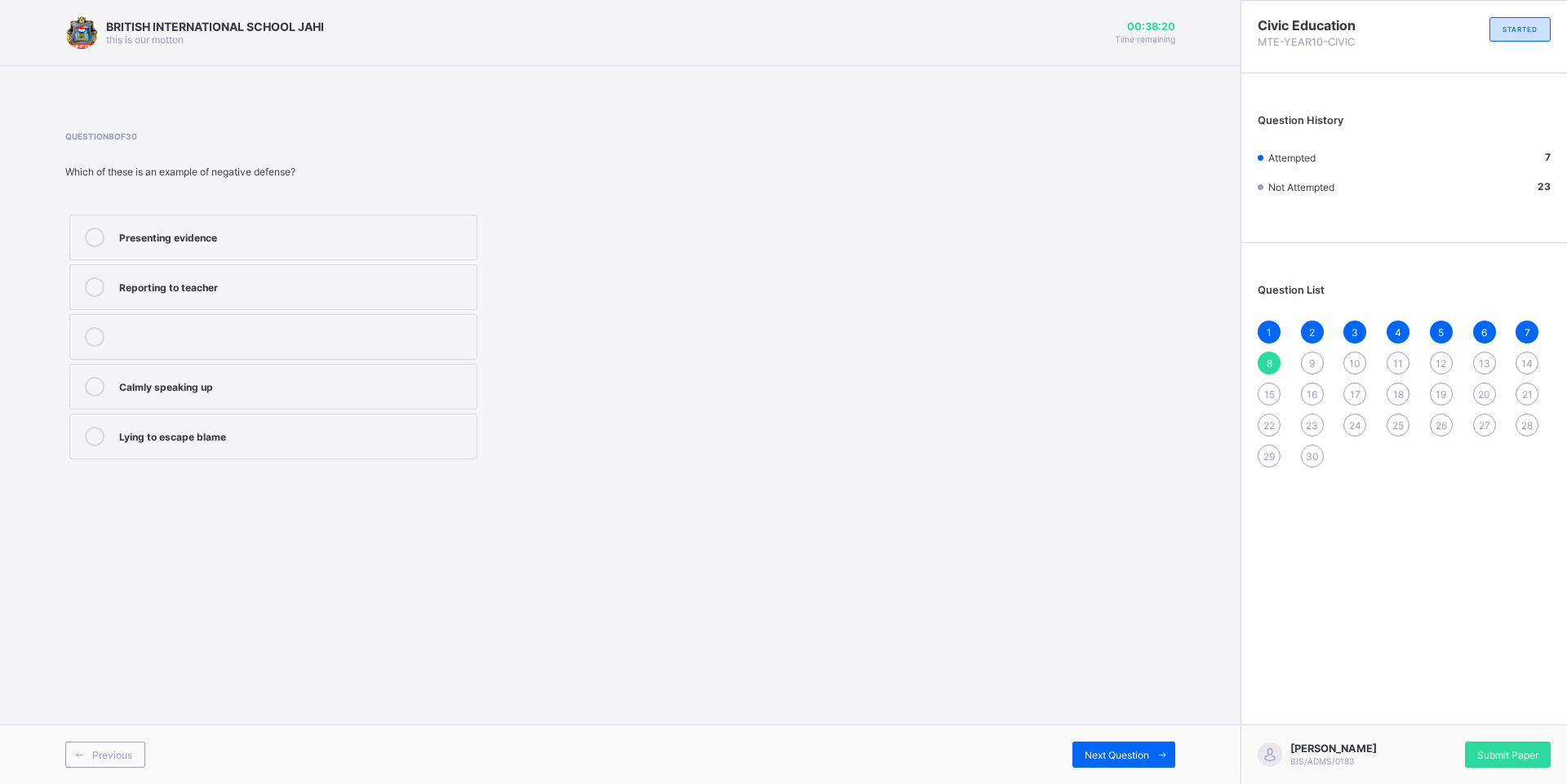
drag, startPoint x: 252, startPoint y: 431, endPoint x: 262, endPoint y: 434, distance: 10.4
click at [253, 432] on div "Lying to escape blame" at bounding box center [294, 434] width 350 height 16
click at [1089, 754] on span "Next Question" at bounding box center [1117, 755] width 65 height 13
drag, startPoint x: 223, startPoint y: 329, endPoint x: 218, endPoint y: 348, distance: 19.6
click at [220, 340] on div "Courage and truth" at bounding box center [294, 335] width 350 height 16
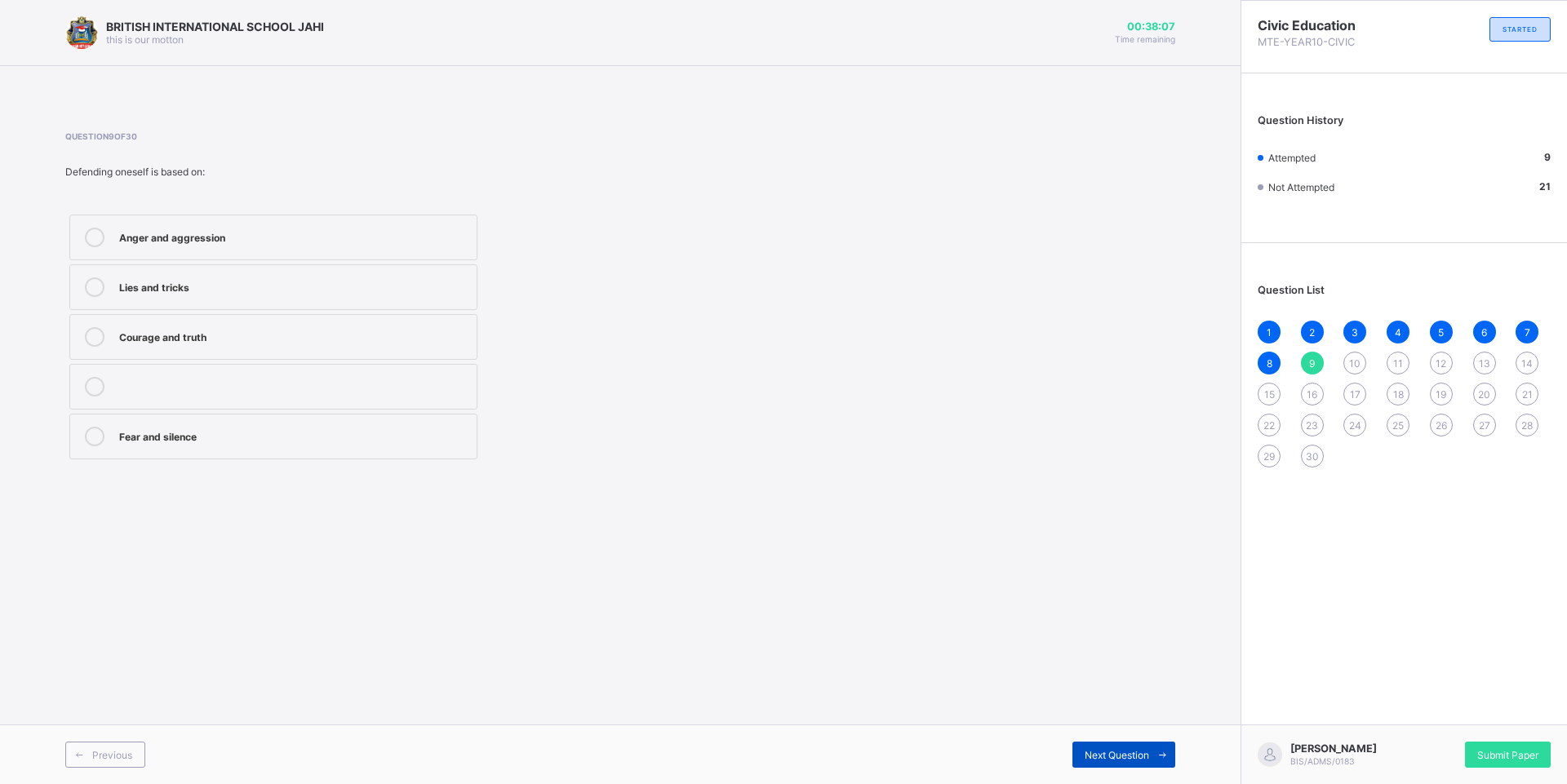
click at [1094, 759] on span "Next Question" at bounding box center [1117, 755] width 65 height 13
click at [183, 239] on div "It causes fear" at bounding box center [294, 236] width 350 height 16
click at [176, 280] on div "It creates more problems" at bounding box center [294, 285] width 350 height 16
click at [197, 394] on div "Wrong punishment is avoided" at bounding box center [294, 386] width 350 height 19
click at [1116, 745] on div "Next Question" at bounding box center [1124, 754] width 102 height 26
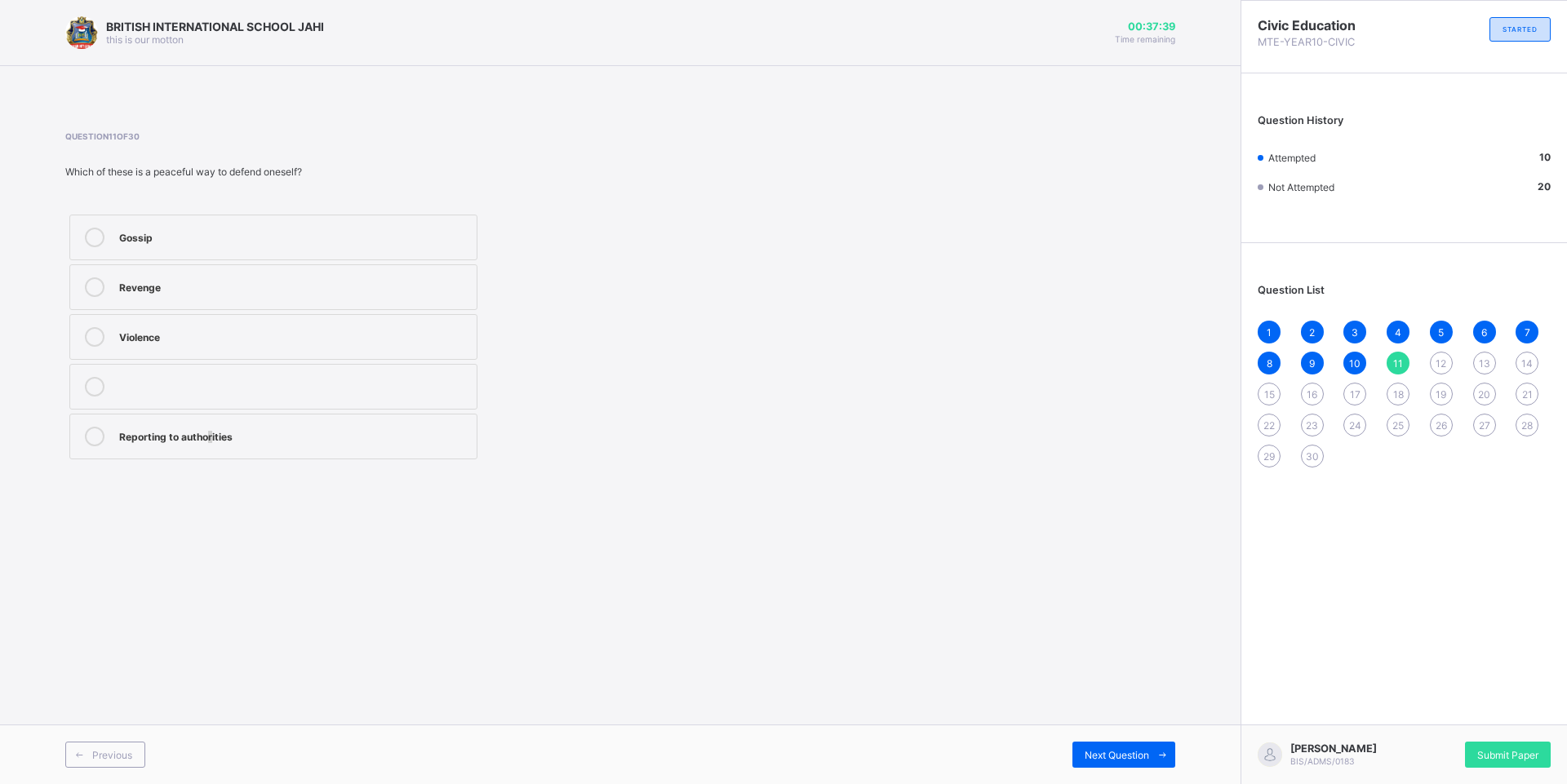
click at [208, 436] on div "Reporting to authorities" at bounding box center [294, 434] width 350 height 16
click at [326, 440] on div "Reporting to authorities" at bounding box center [294, 434] width 350 height 16
click at [1088, 753] on span "Next Question" at bounding box center [1117, 755] width 65 height 13
click at [206, 229] on div "Explaining with evidence" at bounding box center [294, 236] width 350 height 16
click at [1137, 756] on span "Next Question" at bounding box center [1117, 755] width 65 height 13
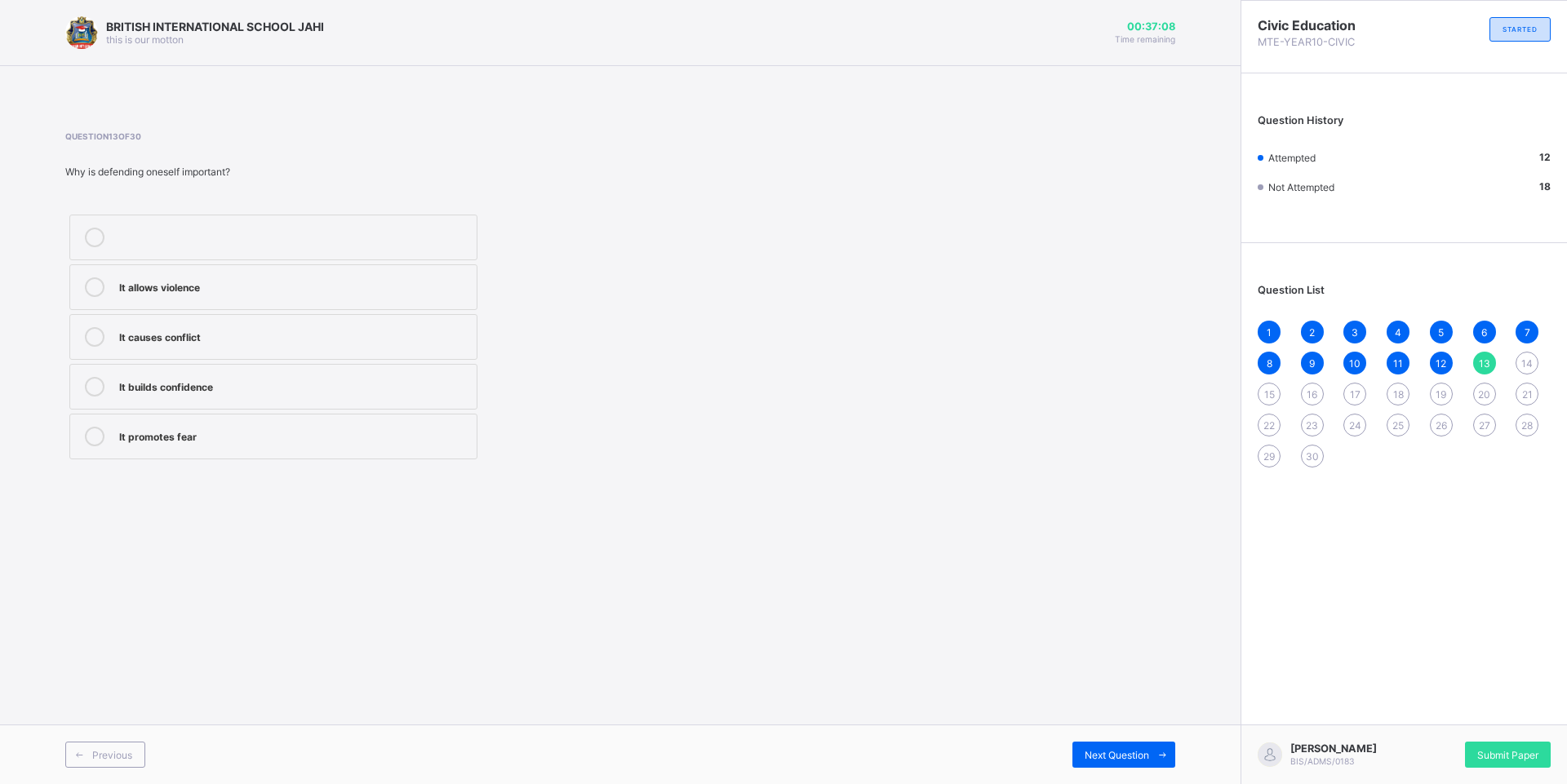
click at [208, 397] on label "It builds confidence" at bounding box center [273, 386] width 408 height 45
click at [1118, 760] on span "Next Question" at bounding box center [1117, 755] width 65 height 13
click at [271, 386] on div "Attacking others" at bounding box center [294, 384] width 350 height 16
click at [1079, 754] on div "Next Question" at bounding box center [1124, 754] width 102 height 26
click at [1220, 523] on div "BRITISH INTERNATIONAL SCHOOL JAHI this is our motton 00:36:57 Time remaining Qu…" at bounding box center [620, 392] width 1240 height 784
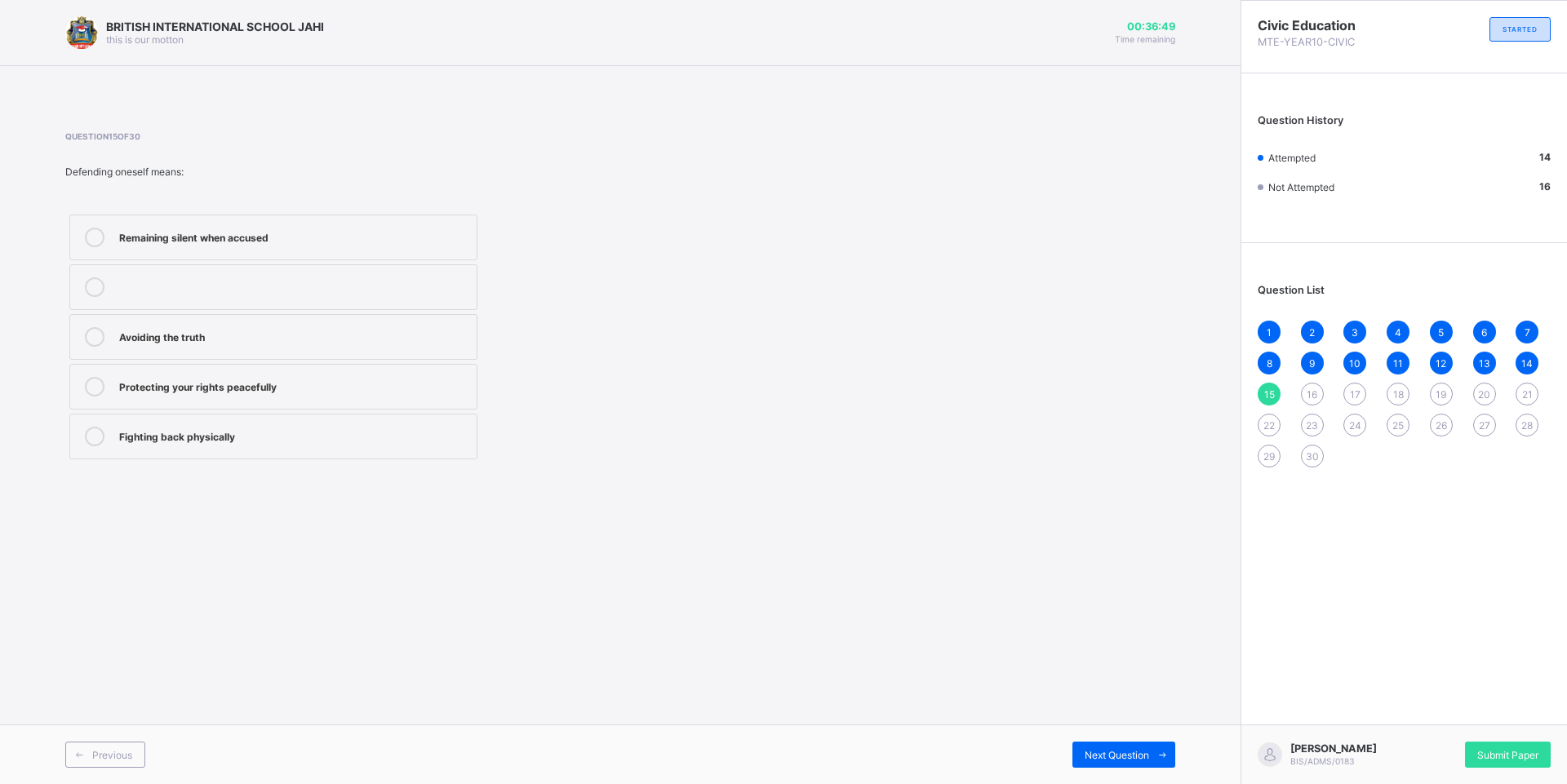
click at [164, 444] on div "Fighting back physically" at bounding box center [294, 436] width 350 height 19
click at [320, 392] on div "Protecting your rights peacefully" at bounding box center [294, 384] width 350 height 16
click at [1127, 760] on span "Next Question" at bounding box center [1117, 755] width 65 height 13
drag, startPoint x: 212, startPoint y: 345, endPoint x: 290, endPoint y: 400, distance: 95.4
click at [213, 345] on div "Promote fairness and sacrifice" at bounding box center [294, 337] width 350 height 19
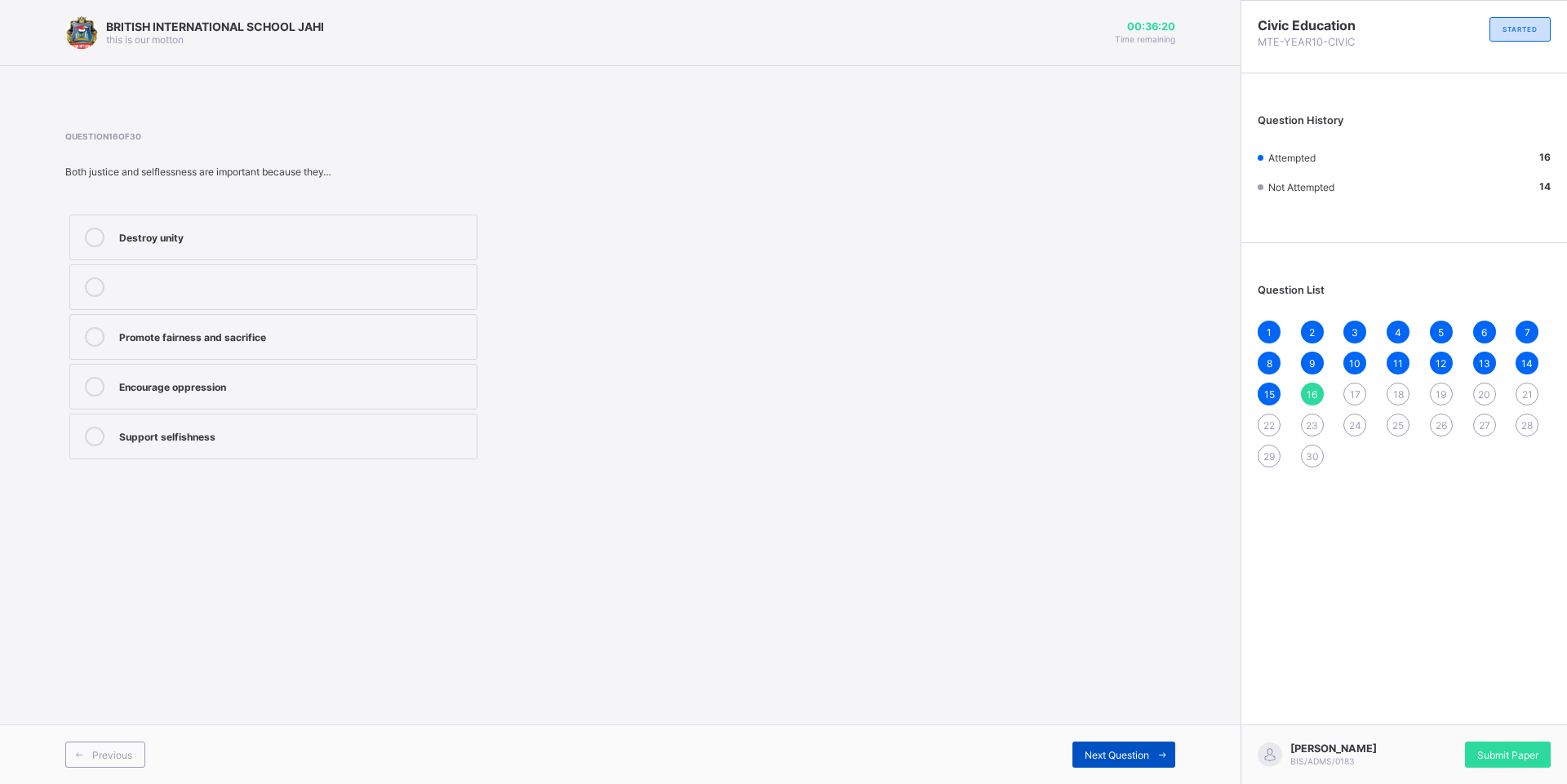
click at [1139, 752] on span "Next Question" at bounding box center [1117, 755] width 65 height 13
click at [171, 300] on label "Justice" at bounding box center [273, 287] width 408 height 45
click at [1154, 729] on div "Previous Next Question" at bounding box center [620, 754] width 1240 height 60
click at [1131, 760] on span "Next Question" at bounding box center [1117, 755] width 65 height 13
click at [191, 233] on div "Selflessness" at bounding box center [294, 236] width 350 height 16
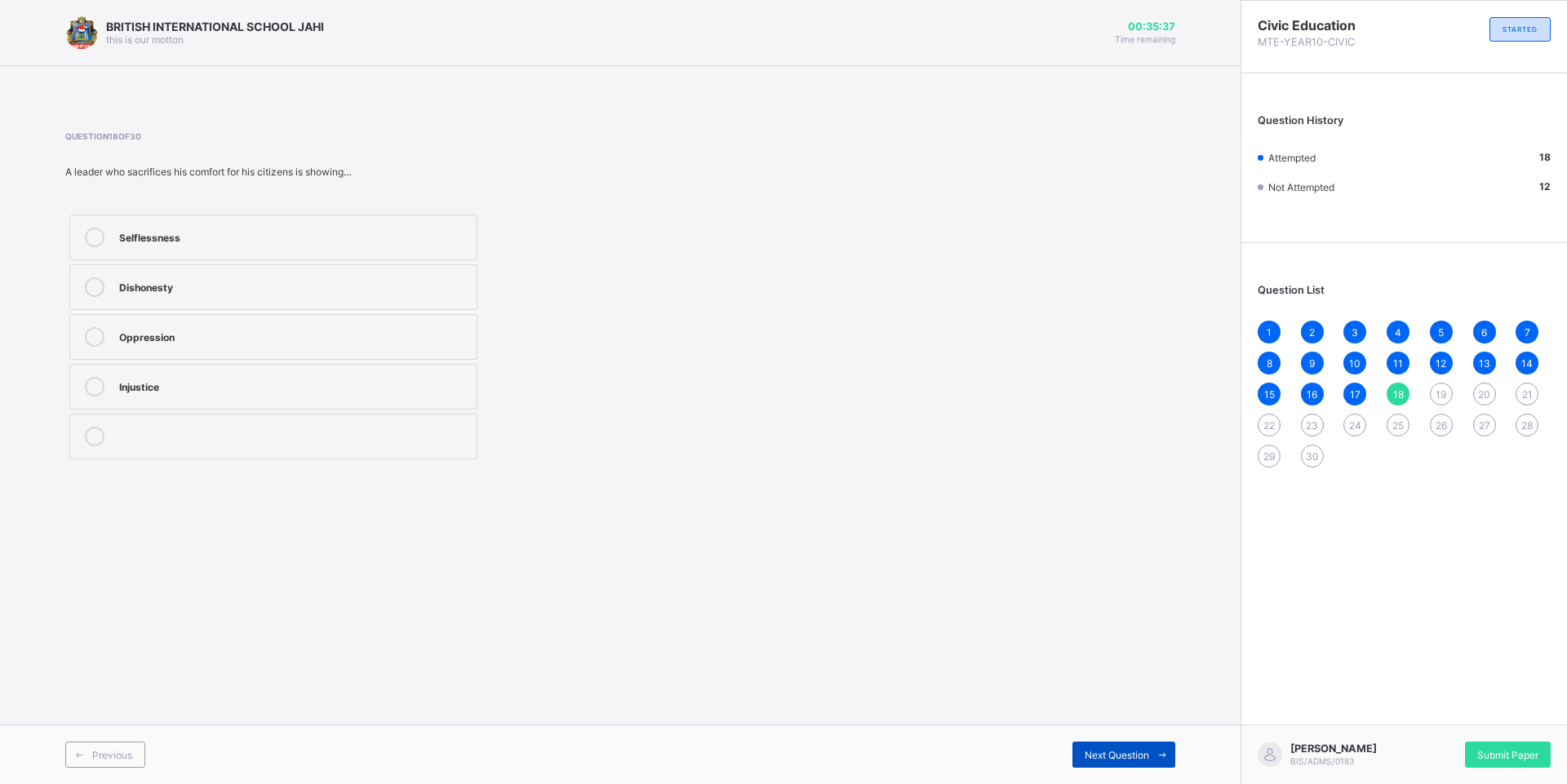
click at [1094, 760] on span "Next Question" at bounding box center [1117, 755] width 65 height 13
click at [210, 298] on label "Equality" at bounding box center [273, 287] width 408 height 45
click at [1091, 747] on div "Next Question" at bounding box center [1124, 754] width 102 height 26
click at [288, 282] on div "Leaders serving the people faithfully" at bounding box center [294, 285] width 350 height 16
click at [1137, 759] on span "Next Question" at bounding box center [1117, 755] width 65 height 13
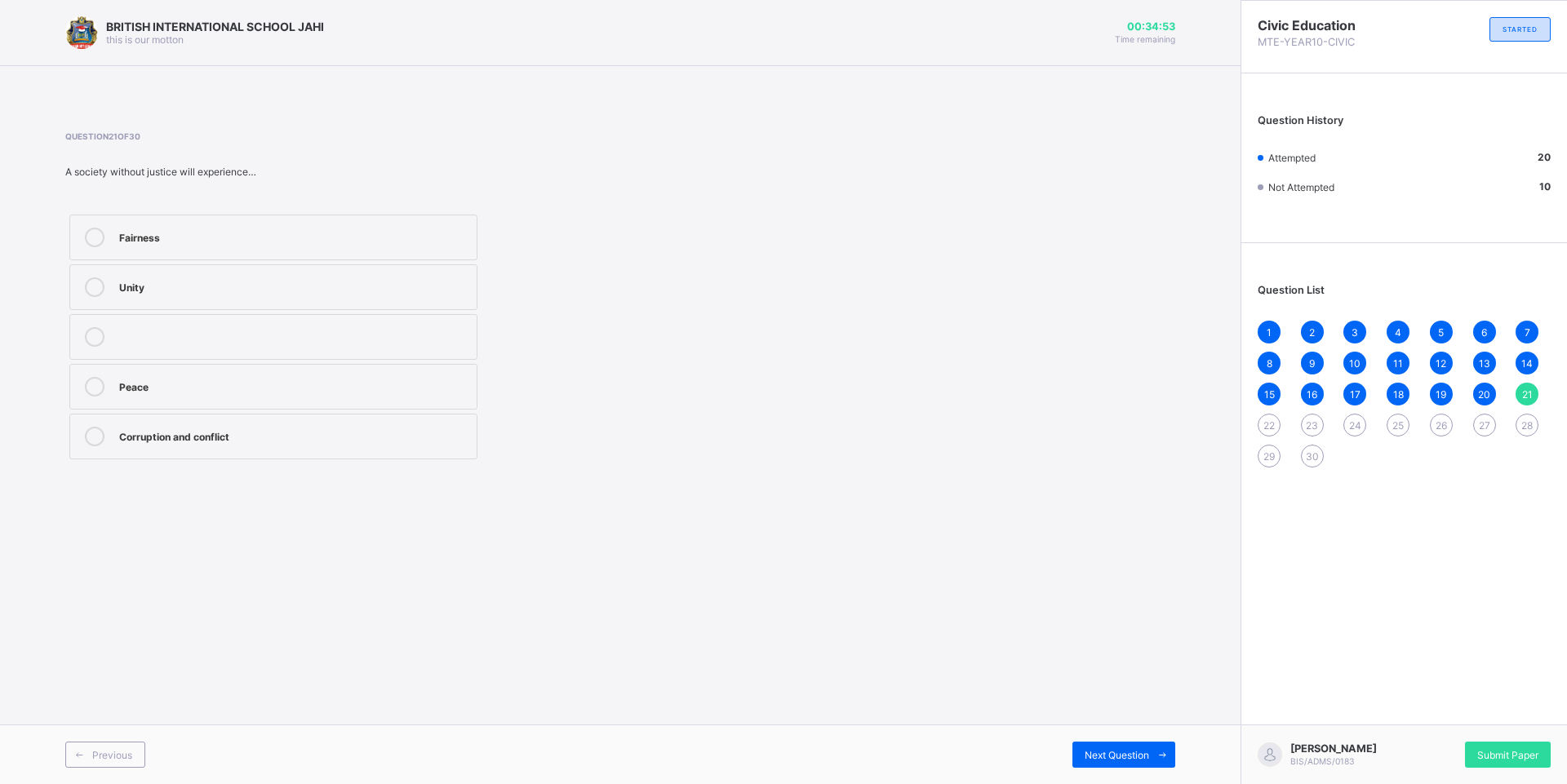
click at [176, 446] on label "Corruption and conflict" at bounding box center [273, 435] width 408 height 45
click at [1139, 756] on span "Next Question" at bounding box center [1117, 755] width 65 height 13
click at [196, 397] on label "Greed" at bounding box center [273, 386] width 408 height 45
click at [1128, 760] on div "Next Question" at bounding box center [1124, 754] width 102 height 26
click at [179, 338] on div "Sacrifice for others" at bounding box center [294, 335] width 350 height 16
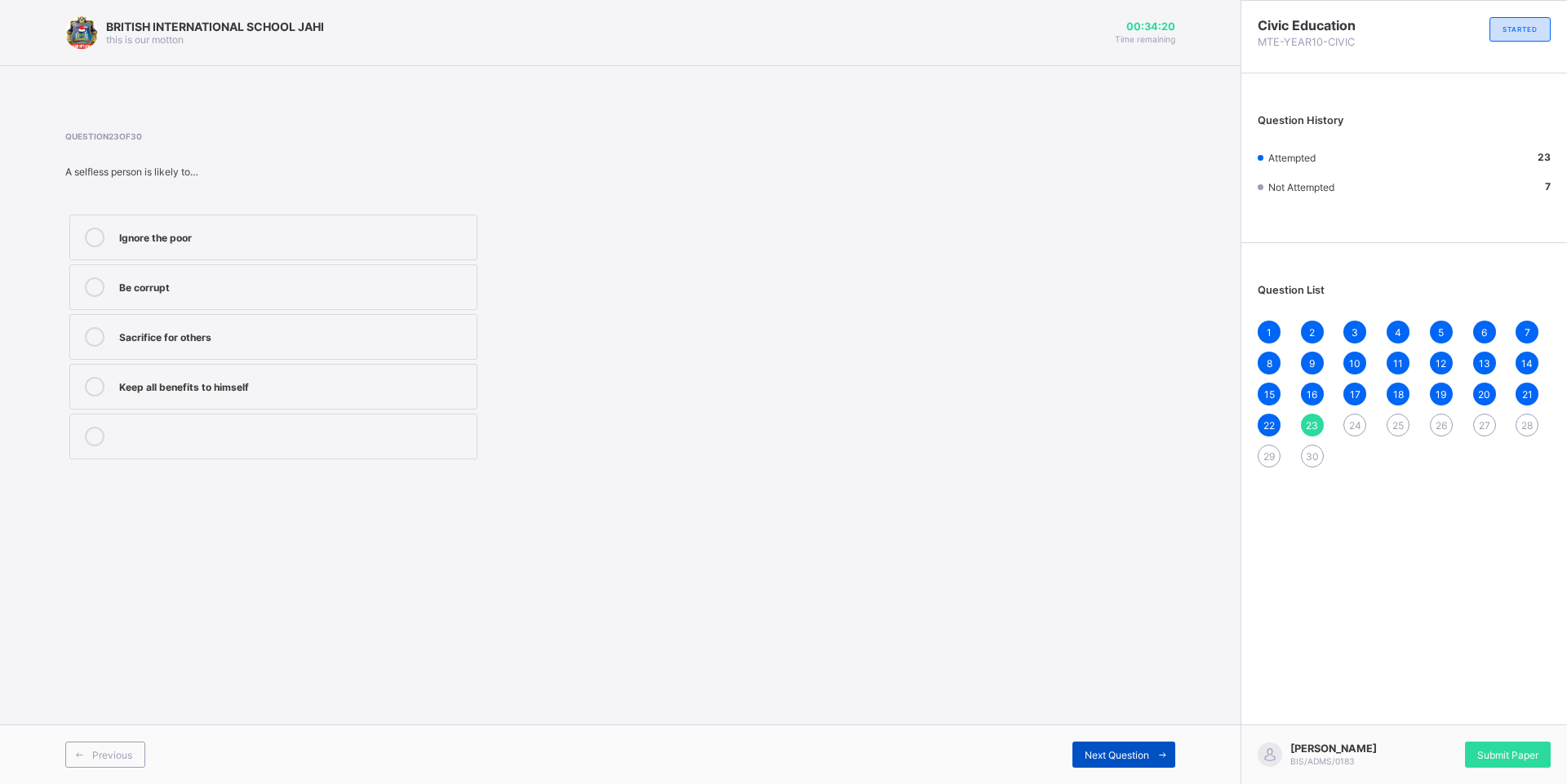
click at [1097, 758] on span "Next Question" at bounding box center [1117, 755] width 65 height 13
click at [246, 233] on div "It brings peace" at bounding box center [294, 236] width 350 height 16
click at [1131, 755] on span "Next Question" at bounding box center [1117, 755] width 65 height 13
click at [194, 241] on div "Prefect favoring his best friend" at bounding box center [294, 236] width 350 height 16
click at [185, 278] on div "Student cheating in exam" at bounding box center [294, 285] width 350 height 16
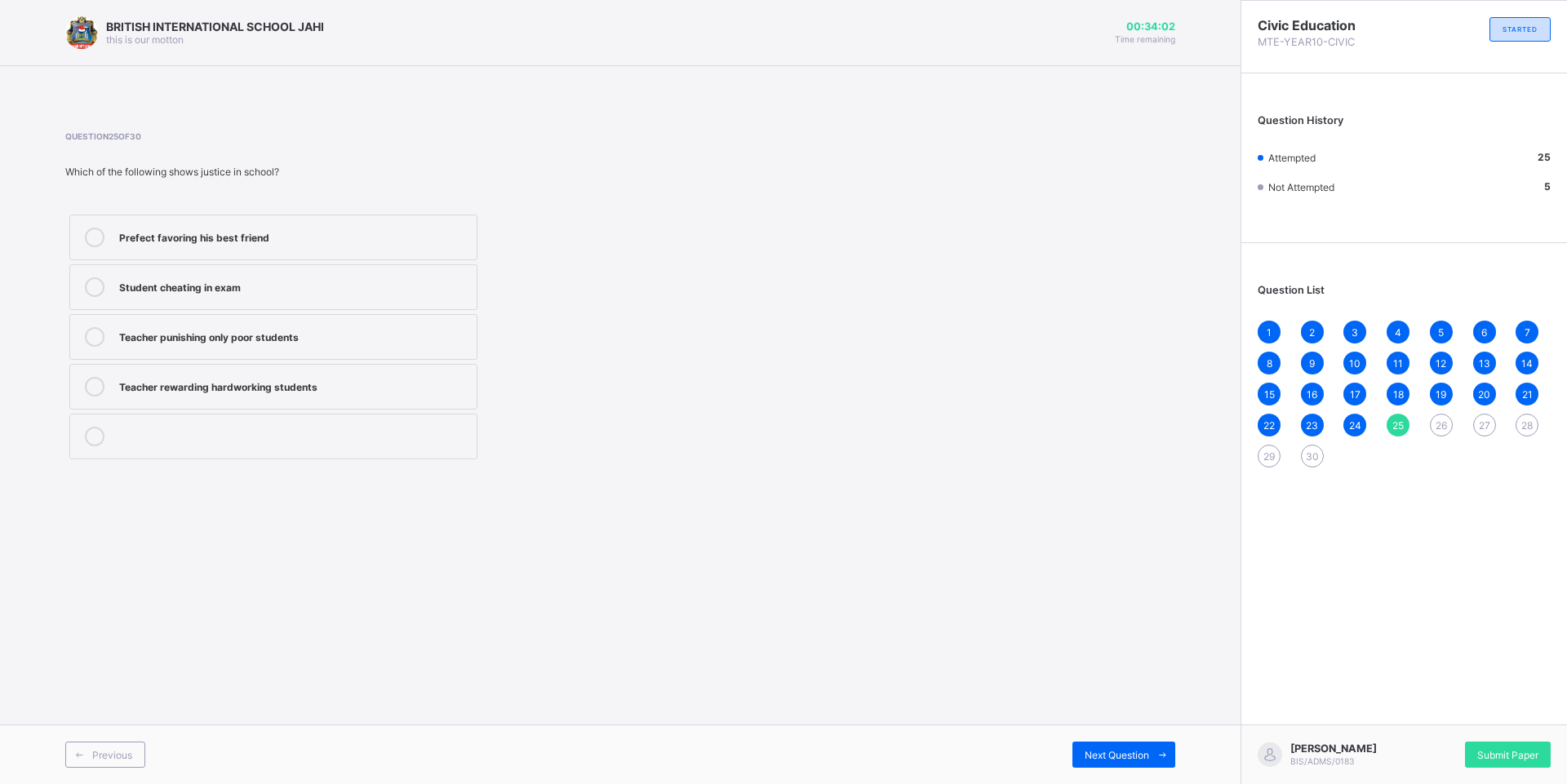
click at [174, 322] on label "Teacher punishing only poor students" at bounding box center [273, 336] width 408 height 45
click at [165, 402] on label "Teacher rewarding hardworking students" at bounding box center [273, 386] width 408 height 45
drag, startPoint x: 165, startPoint y: 402, endPoint x: 390, endPoint y: 397, distance: 225.1
click at [390, 397] on label "Teacher rewarding hardworking students" at bounding box center [273, 386] width 408 height 45
click at [1119, 762] on div "Next Question" at bounding box center [1124, 754] width 102 height 26
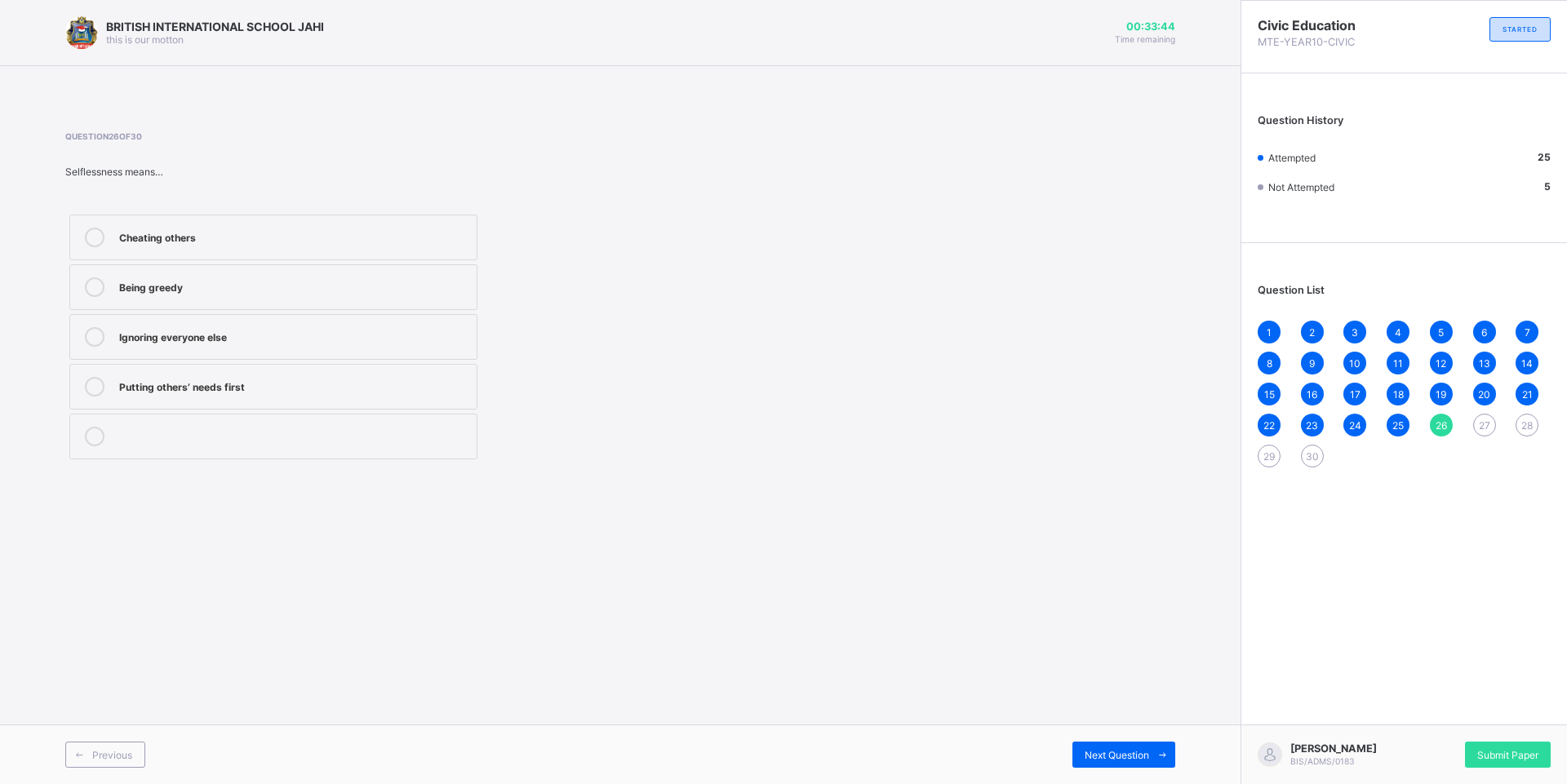
click at [239, 369] on label "Putting others’ needs first" at bounding box center [273, 386] width 408 height 45
click at [1118, 755] on span "Next Question" at bounding box center [1117, 755] width 65 height 13
click at [165, 376] on label "Favoritism" at bounding box center [273, 386] width 408 height 45
click at [1112, 743] on div "Next Question" at bounding box center [1124, 754] width 102 height 26
click at [1130, 651] on div "BRITISH INTERNATIONAL SCHOOL JAHI this is our motton 00:33:25 Time remaining Qu…" at bounding box center [620, 392] width 1240 height 784
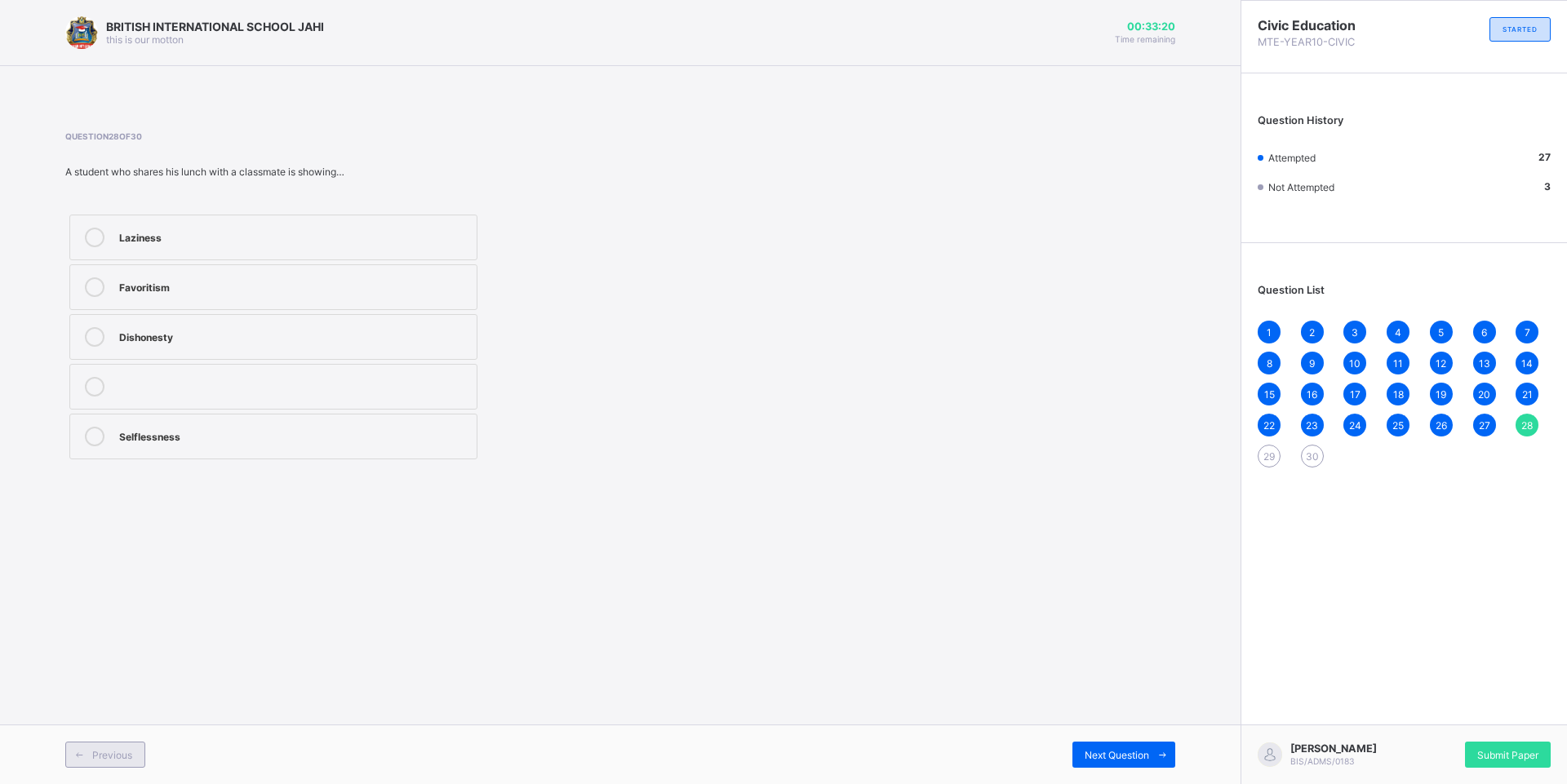
click at [103, 749] on span "Previous" at bounding box center [111, 755] width 40 height 13
click at [1088, 744] on div "Next Question" at bounding box center [1124, 754] width 102 height 26
click at [220, 447] on label "Selflessness" at bounding box center [273, 435] width 408 height 45
click at [1441, 427] on span "26" at bounding box center [1441, 425] width 12 height 13
click at [1485, 424] on span "27" at bounding box center [1485, 425] width 12 height 13
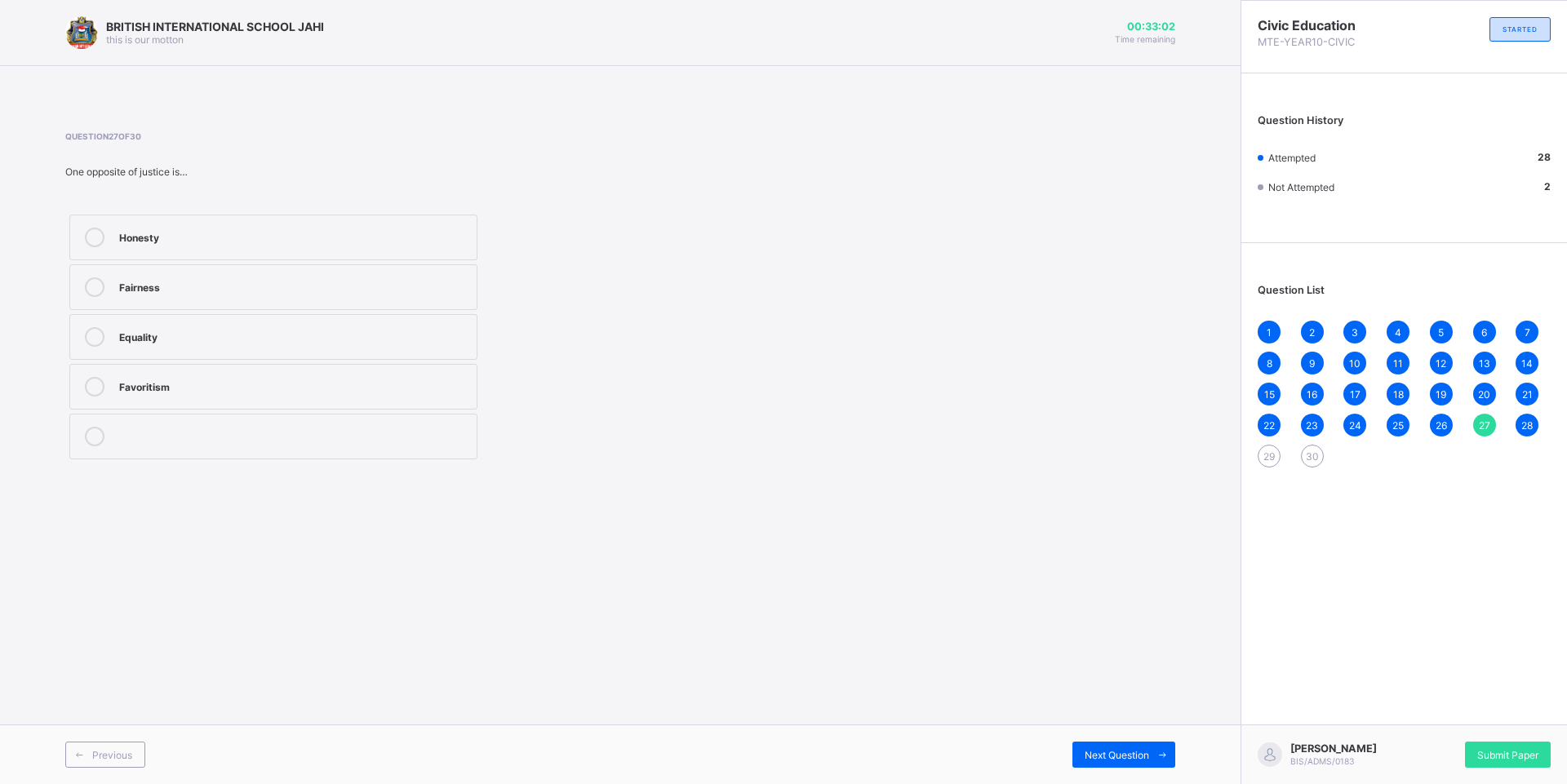
click at [1530, 422] on span "28" at bounding box center [1527, 425] width 12 height 13
click at [1268, 453] on span "29" at bounding box center [1269, 456] width 12 height 13
drag, startPoint x: 299, startPoint y: 228, endPoint x: 297, endPoint y: 236, distance: 8.2
click at [297, 236] on div "A leader favoring only his relatives" at bounding box center [294, 236] width 350 height 16
drag, startPoint x: 1318, startPoint y: 462, endPoint x: 1308, endPoint y: 465, distance: 10.4
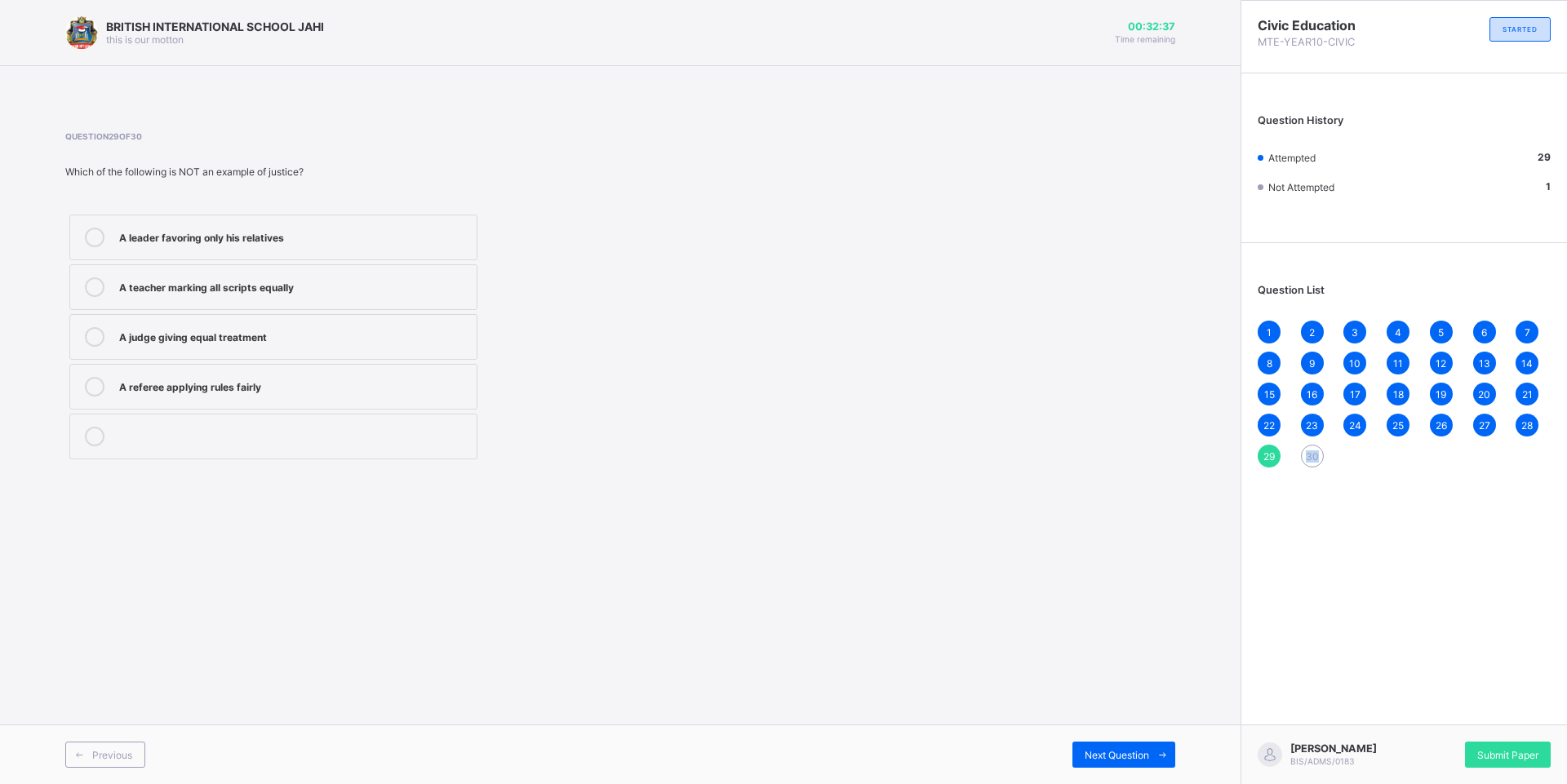
click at [1308, 465] on div "30" at bounding box center [1313, 456] width 23 height 23
click at [1309, 462] on div "30" at bounding box center [1313, 456] width 23 height 23
click at [237, 244] on div "Fairness in judgment" at bounding box center [294, 238] width 350 height 19
drag, startPoint x: 228, startPoint y: 260, endPoint x: 224, endPoint y: 273, distance: 13.6
click at [228, 265] on div "Fairness in judgment Telling lies Selfishness Cheating others" at bounding box center [273, 337] width 416 height 253
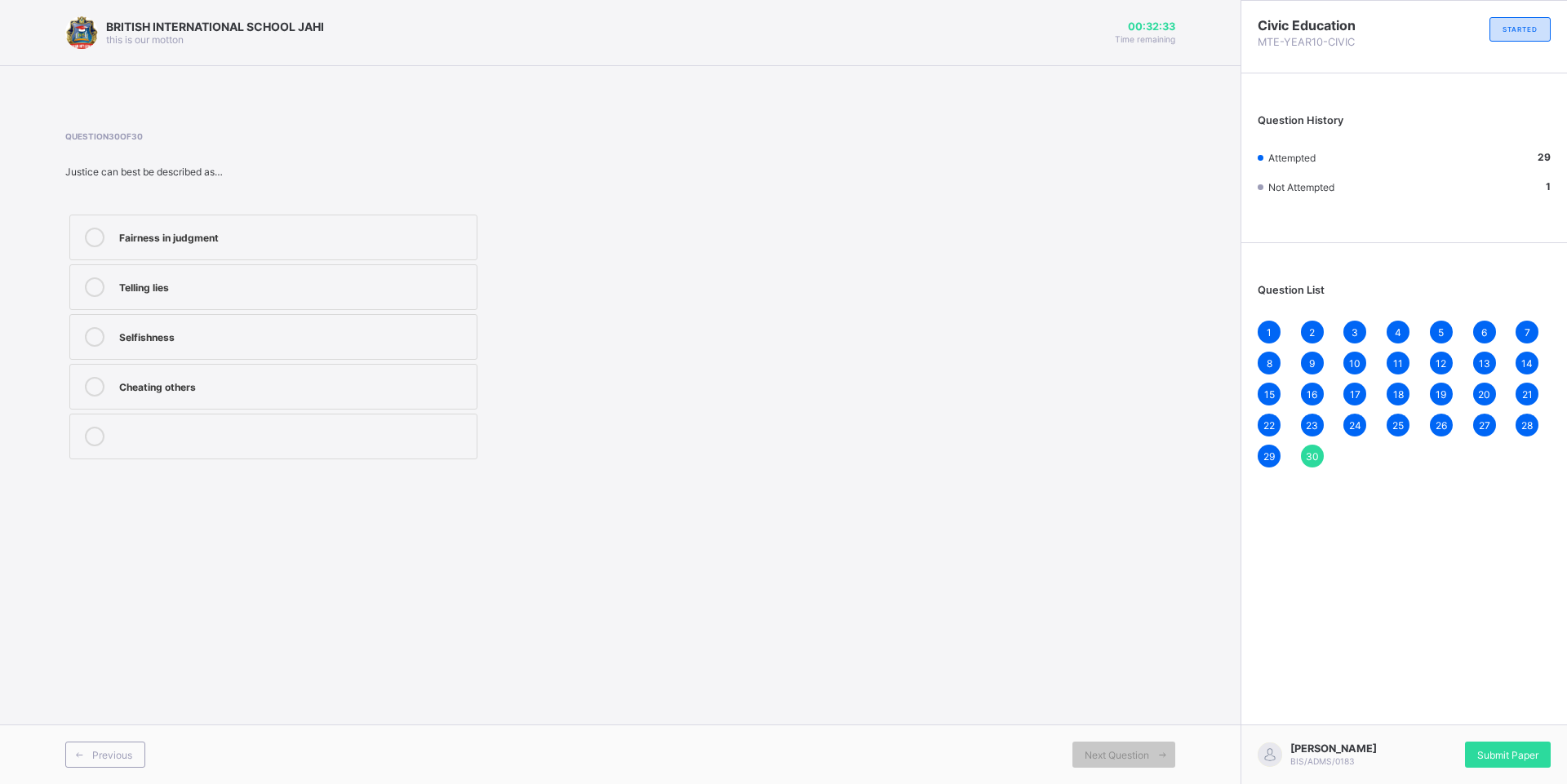
drag, startPoint x: 224, startPoint y: 274, endPoint x: 225, endPoint y: 284, distance: 10.0
click at [225, 284] on label "Telling lies" at bounding box center [273, 287] width 408 height 45
click at [230, 308] on label "Telling lies" at bounding box center [273, 287] width 408 height 45
drag, startPoint x: 229, startPoint y: 321, endPoint x: 222, endPoint y: 349, distance: 28.9
click at [229, 322] on label "Selfishness" at bounding box center [273, 336] width 408 height 45
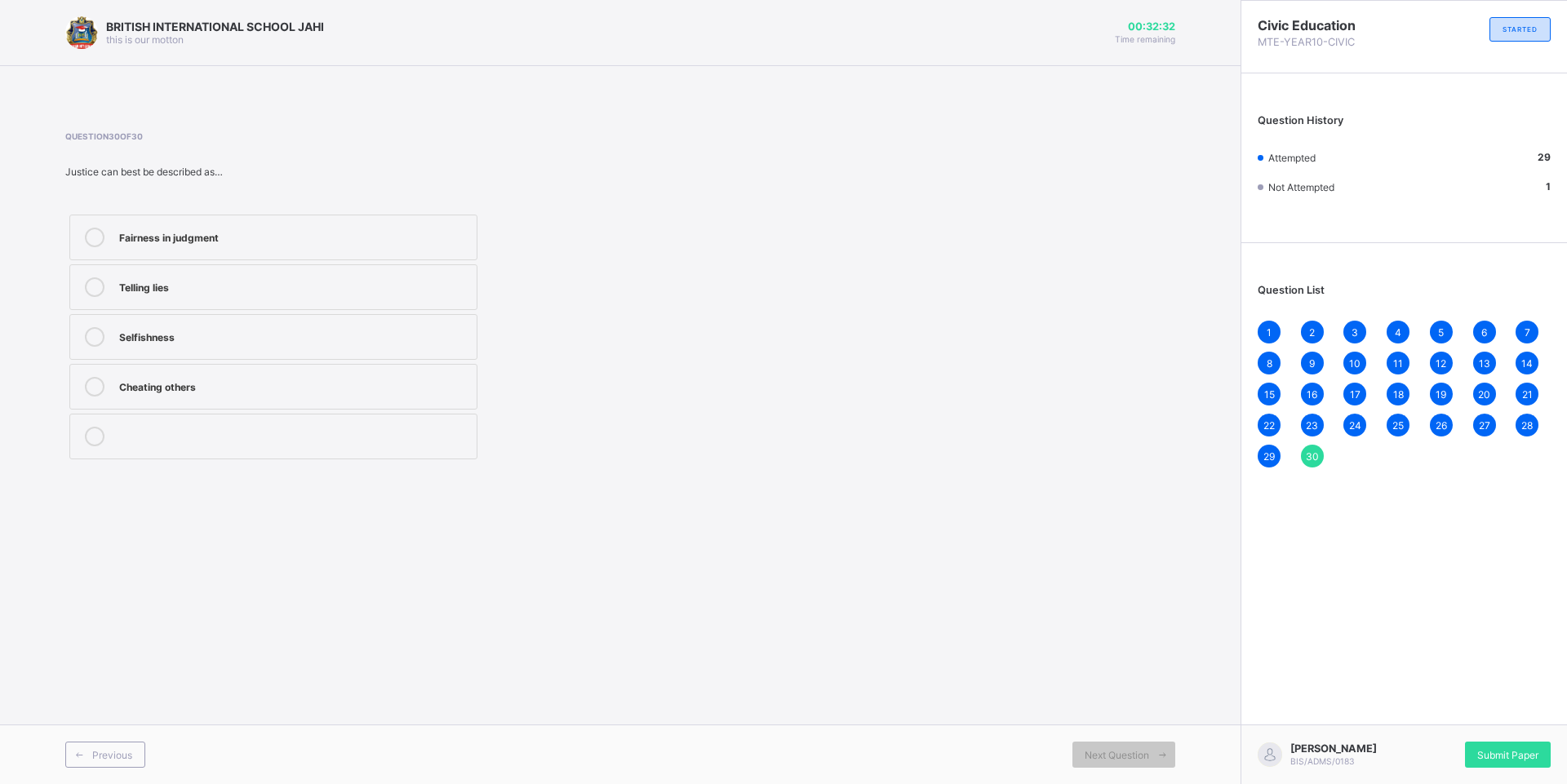
click at [222, 349] on label "Selfishness" at bounding box center [273, 336] width 408 height 45
drag, startPoint x: 222, startPoint y: 349, endPoint x: 223, endPoint y: 356, distance: 7.1
click at [223, 356] on label "Selfishness" at bounding box center [273, 336] width 408 height 45
click at [223, 368] on div "Fairness in judgment Telling lies Selfishness Cheating others" at bounding box center [273, 337] width 416 height 253
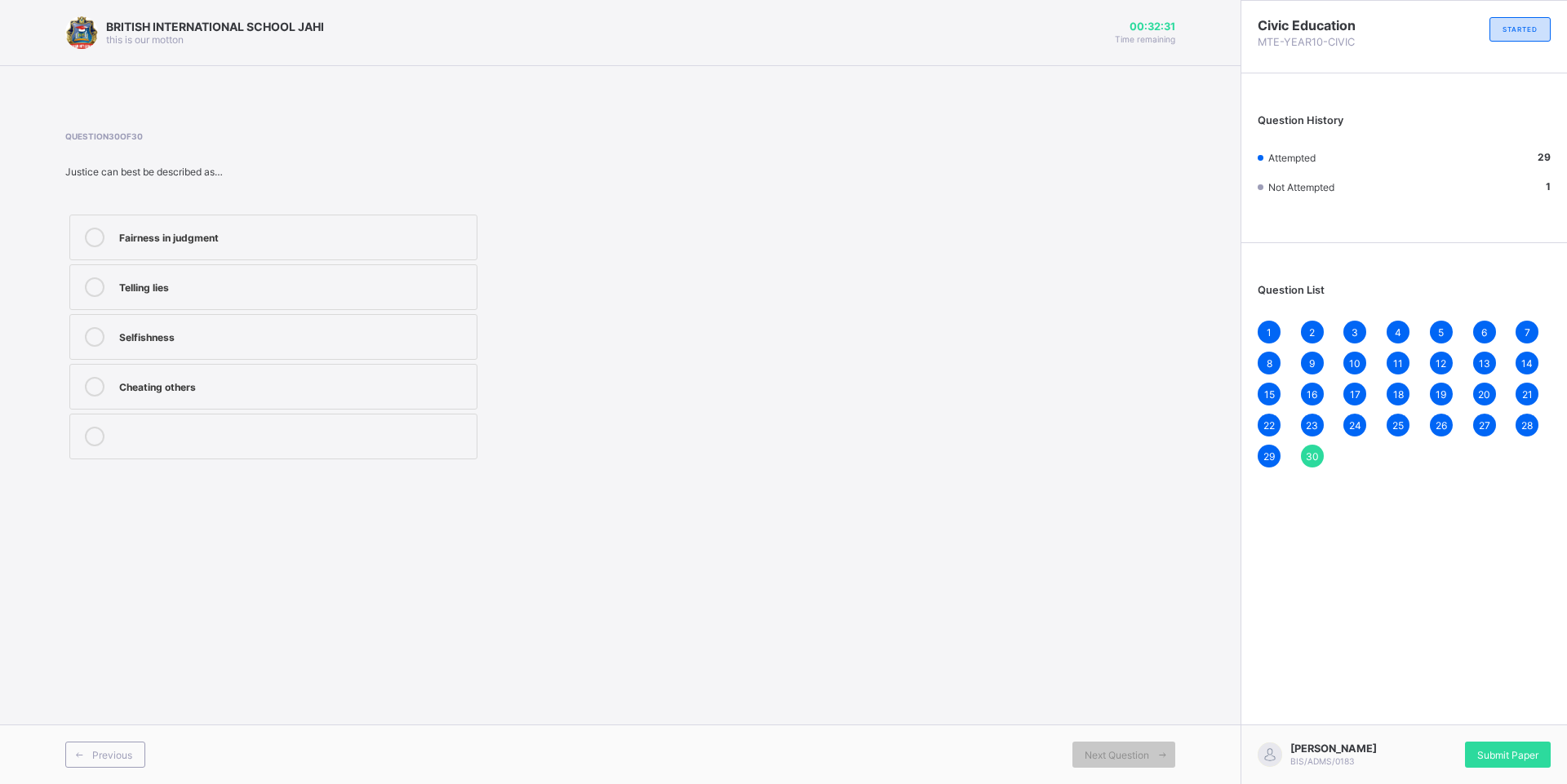
drag, startPoint x: 225, startPoint y: 364, endPoint x: 235, endPoint y: 357, distance: 12.2
click at [227, 373] on label "Cheating others" at bounding box center [273, 386] width 408 height 45
click at [240, 324] on label "Selfishness" at bounding box center [273, 336] width 408 height 45
click at [255, 228] on div "Fairness in judgment" at bounding box center [294, 236] width 350 height 16
click at [1508, 749] on span "Submit Paper" at bounding box center [1507, 755] width 61 height 13
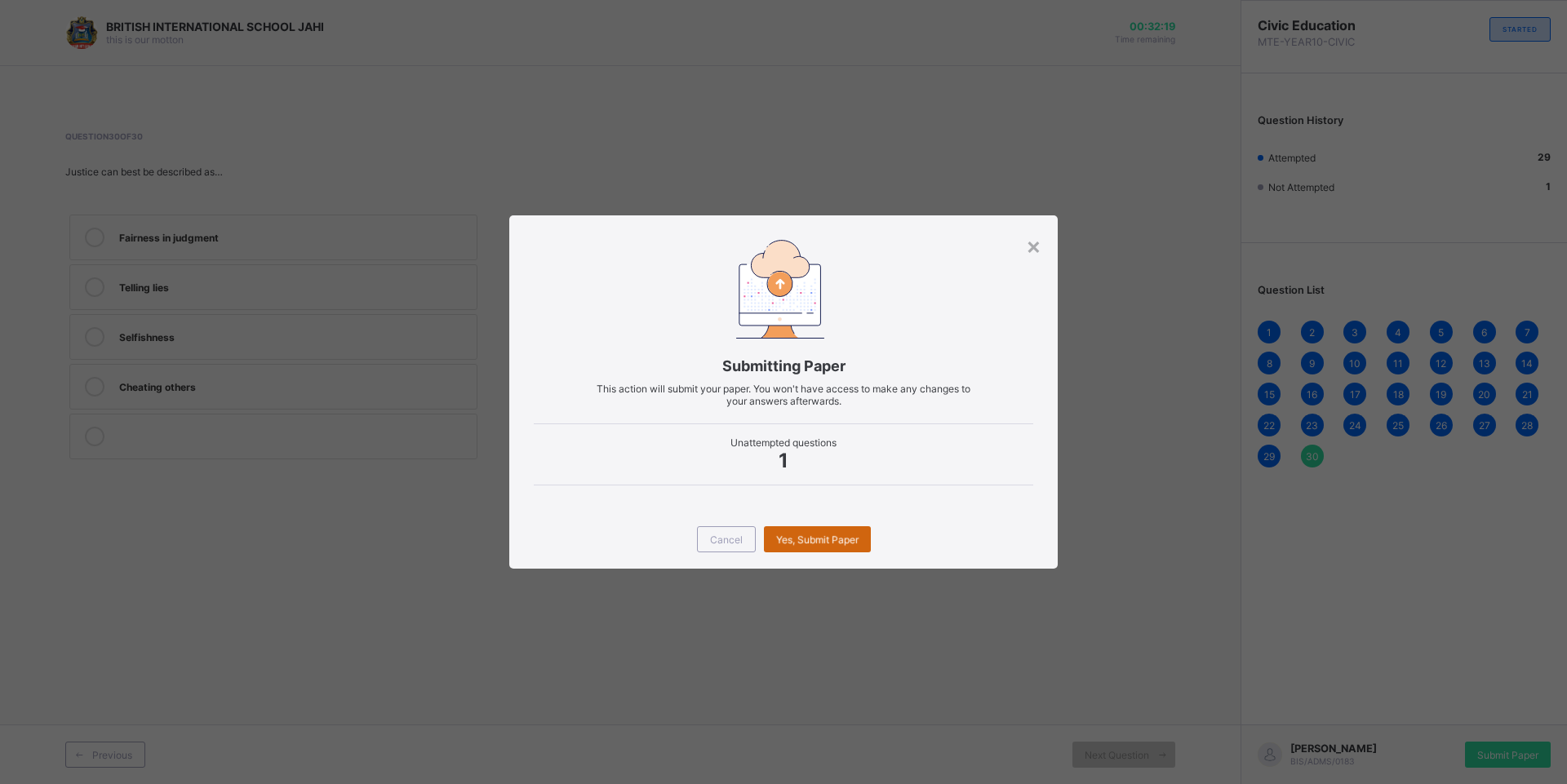
click at [819, 541] on span "Yes, Submit Paper" at bounding box center [816, 540] width 82 height 13
click at [804, 535] on span "Yes, Submit Paper" at bounding box center [816, 540] width 82 height 13
click at [809, 539] on div "Yes, Submit Paper" at bounding box center [817, 539] width 107 height 26
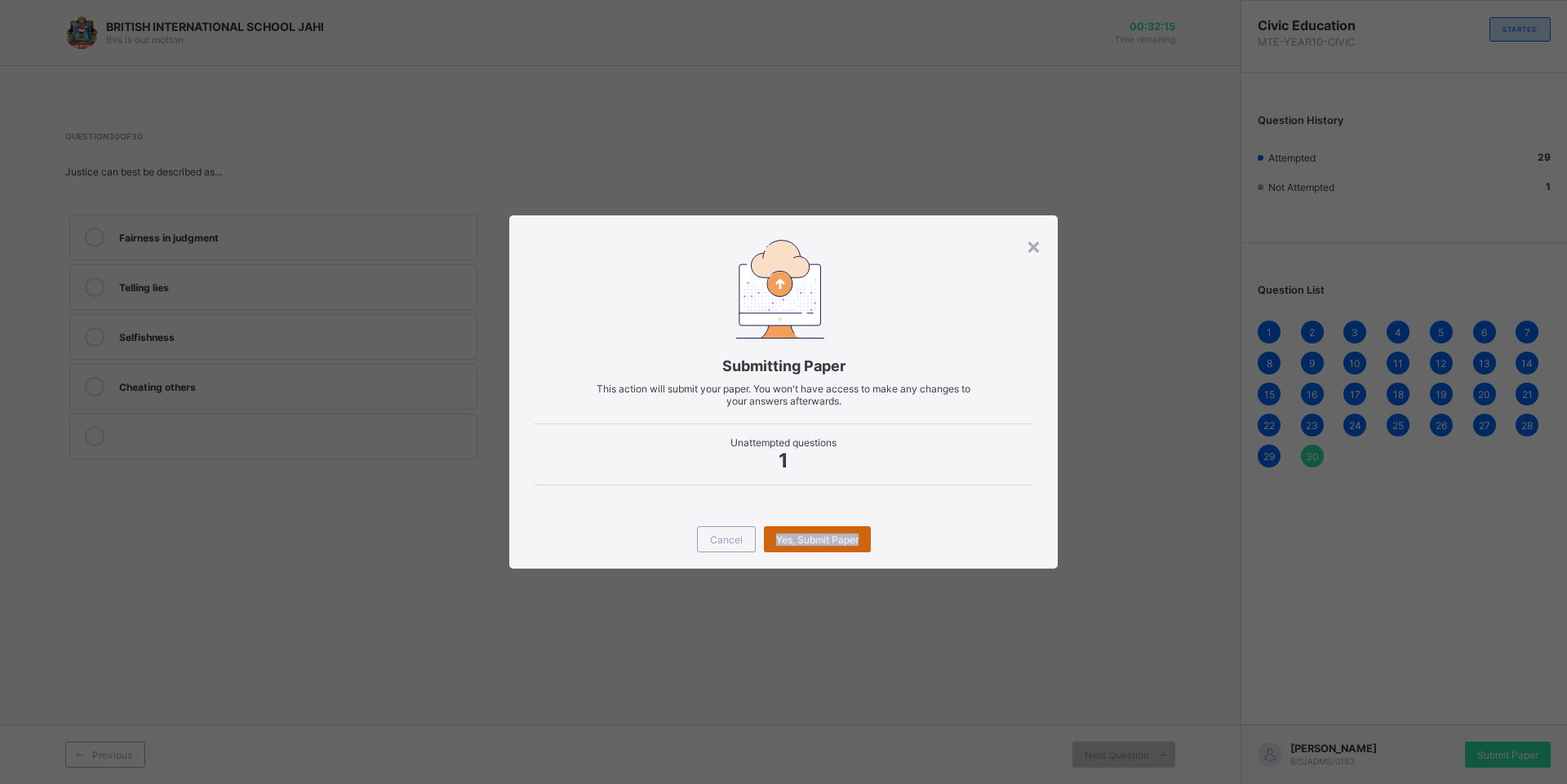
click at [809, 539] on div "Yes, Submit Paper" at bounding box center [817, 539] width 107 height 26
drag, startPoint x: 809, startPoint y: 539, endPoint x: 869, endPoint y: 535, distance: 60.1
click at [869, 535] on div "Yes, Submit Paper" at bounding box center [817, 539] width 107 height 26
click at [854, 532] on div "Yes, Submit Paper" at bounding box center [817, 539] width 107 height 26
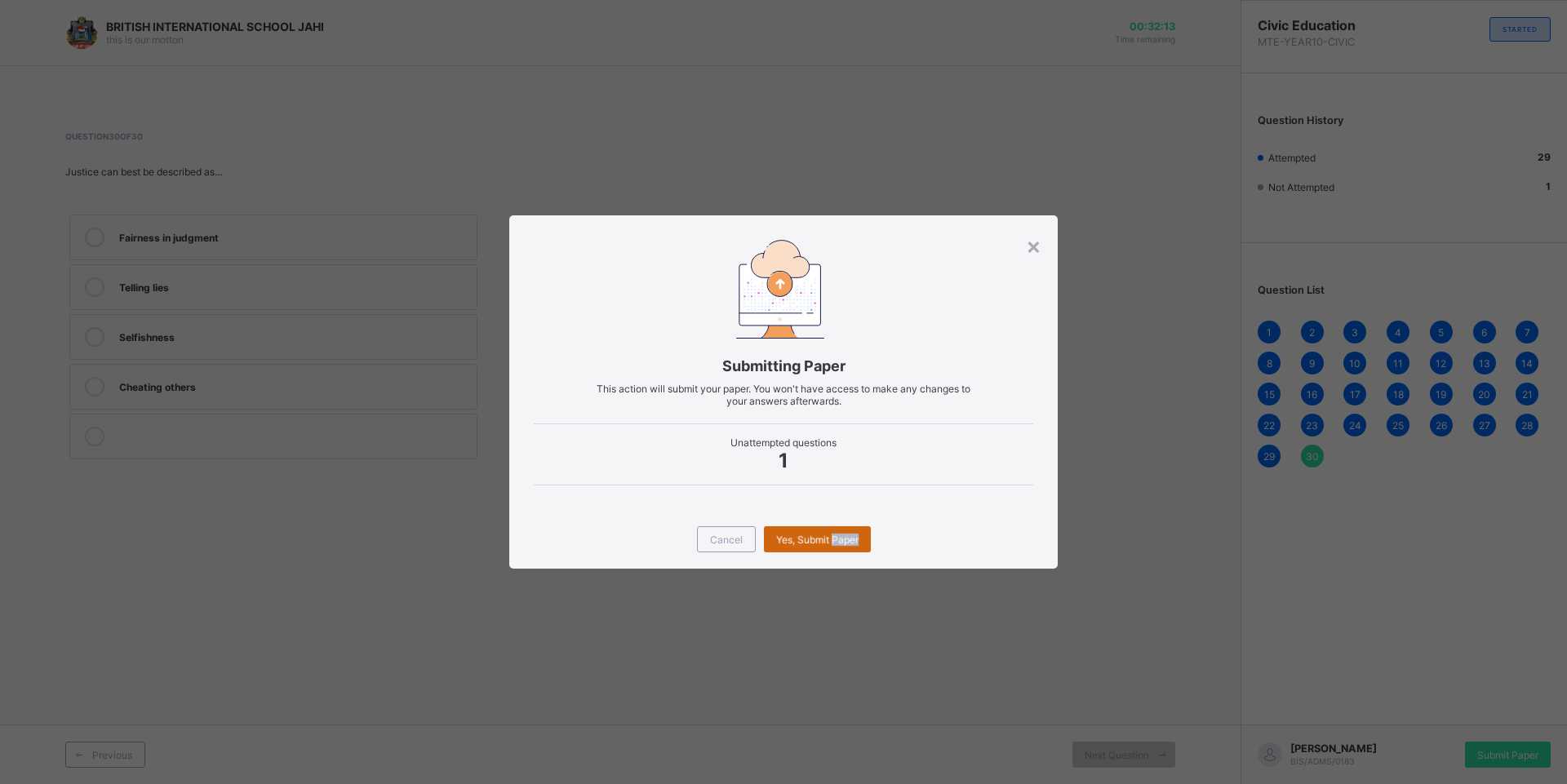
click at [852, 536] on span "Yes, Submit Paper" at bounding box center [816, 540] width 82 height 13
drag, startPoint x: 852, startPoint y: 536, endPoint x: 829, endPoint y: 536, distance: 23.0
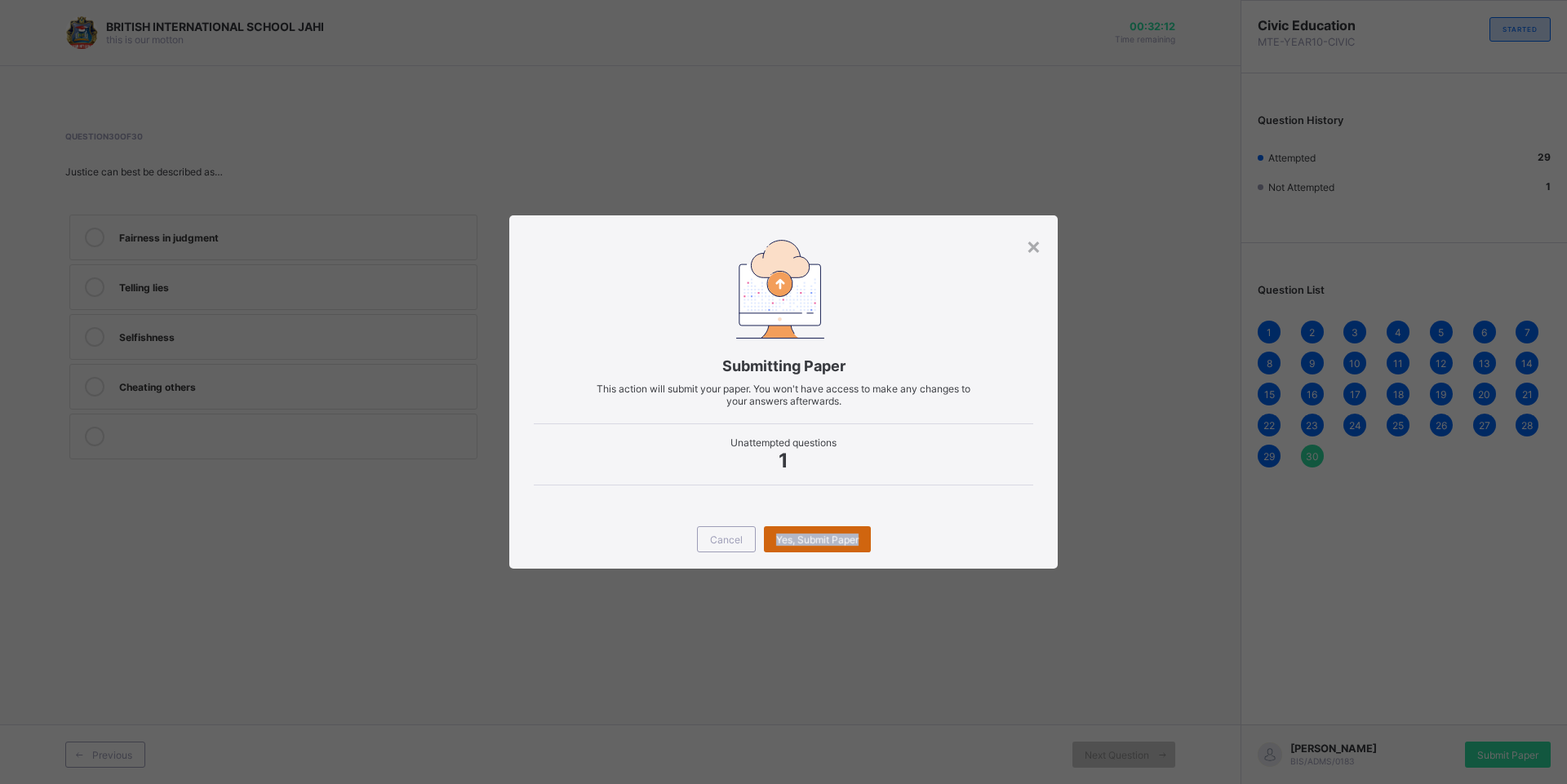
click at [829, 536] on div "Yes, Submit Paper" at bounding box center [817, 539] width 107 height 26
click at [801, 535] on div "Cancel Yes, Submit Paper" at bounding box center [784, 539] width 549 height 59
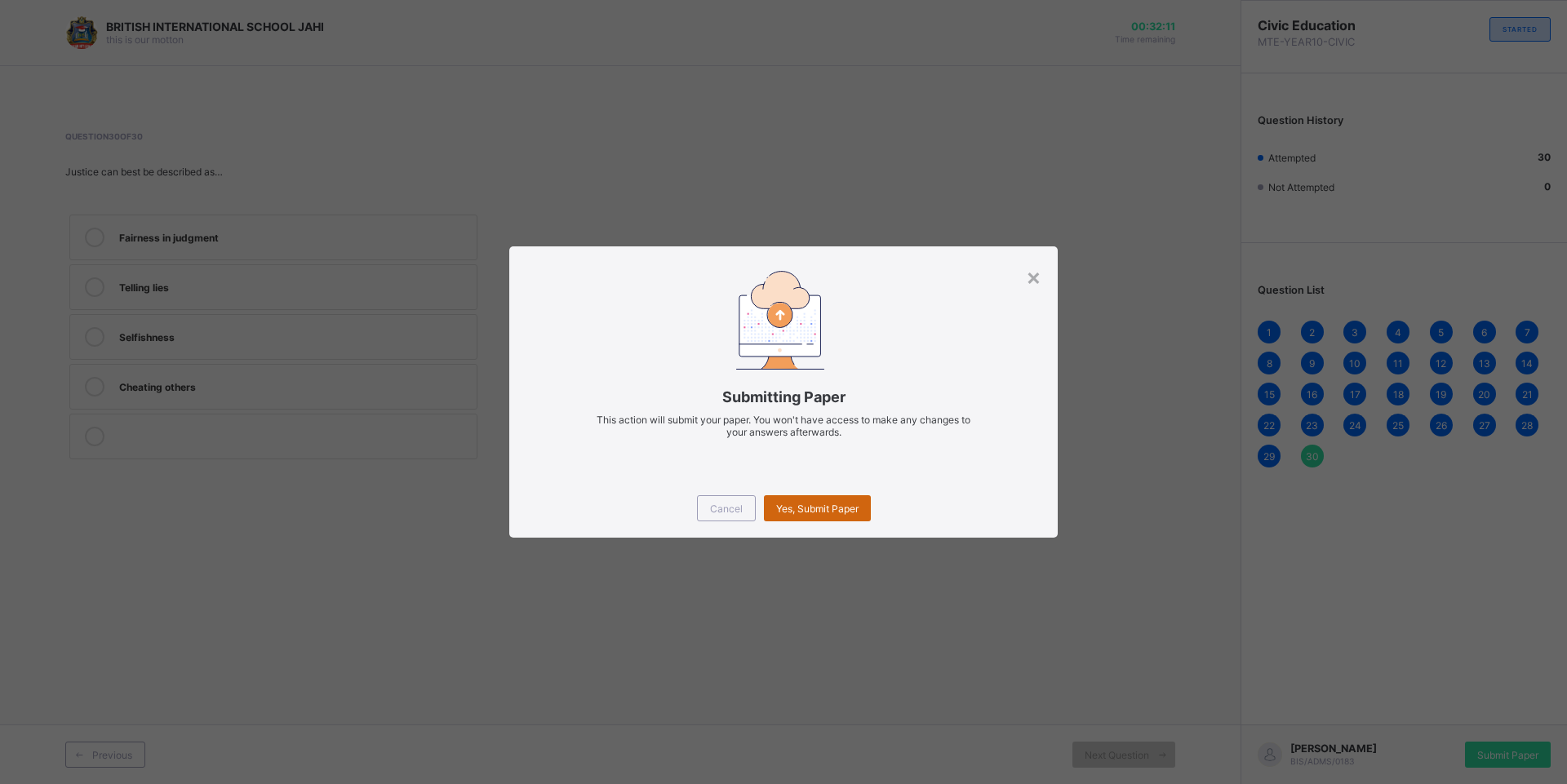
click at [812, 507] on span "Yes, Submit Paper" at bounding box center [816, 508] width 82 height 13
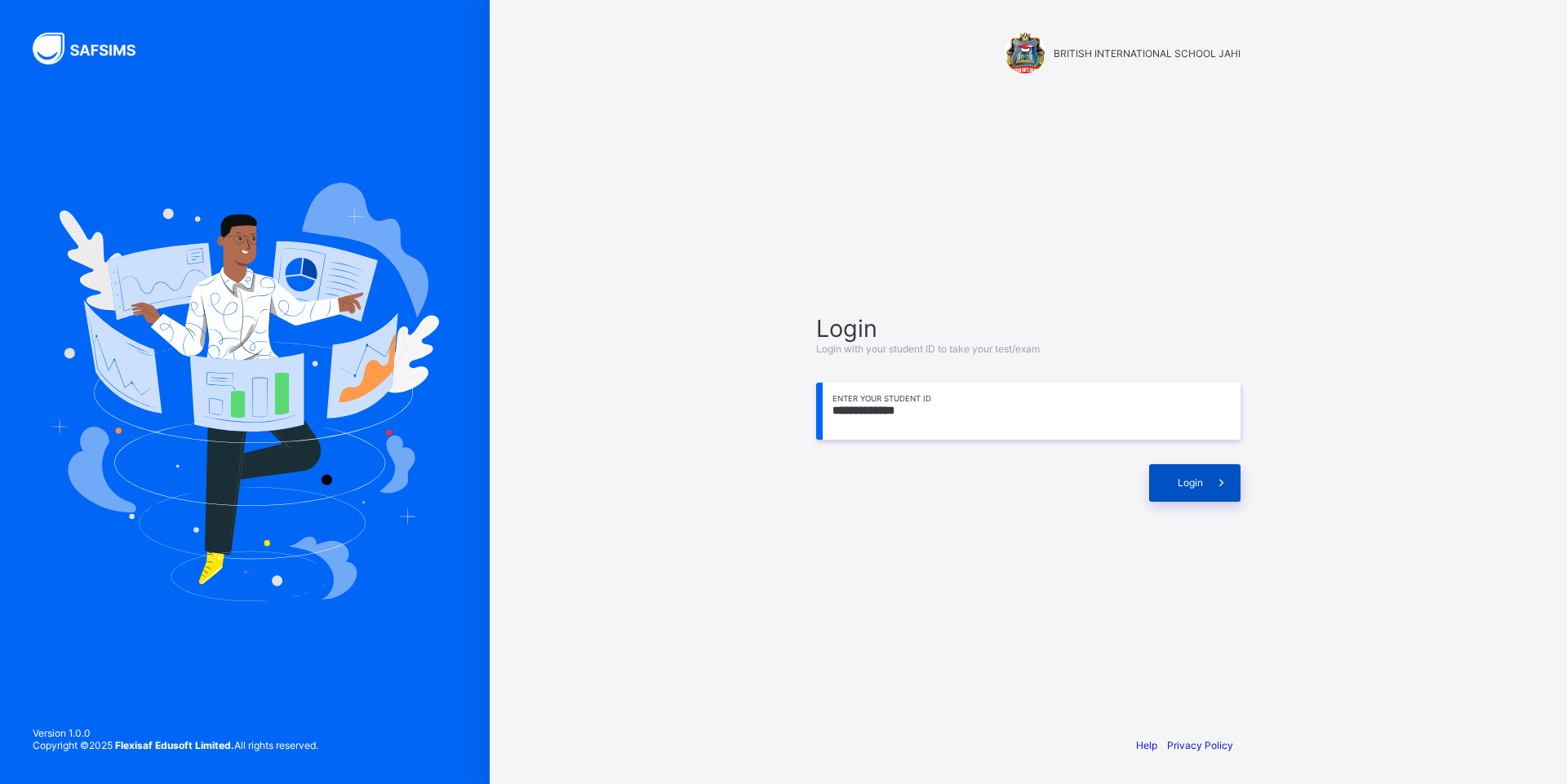
type input "**********"
click at [1211, 496] on span at bounding box center [1221, 483] width 38 height 38
click at [1226, 569] on div "Login Login with your student ID to take your test/exam Enter your Student ID L…" at bounding box center [1028, 406] width 457 height 565
click at [1034, 394] on input at bounding box center [1028, 410] width 424 height 57
type input "**********"
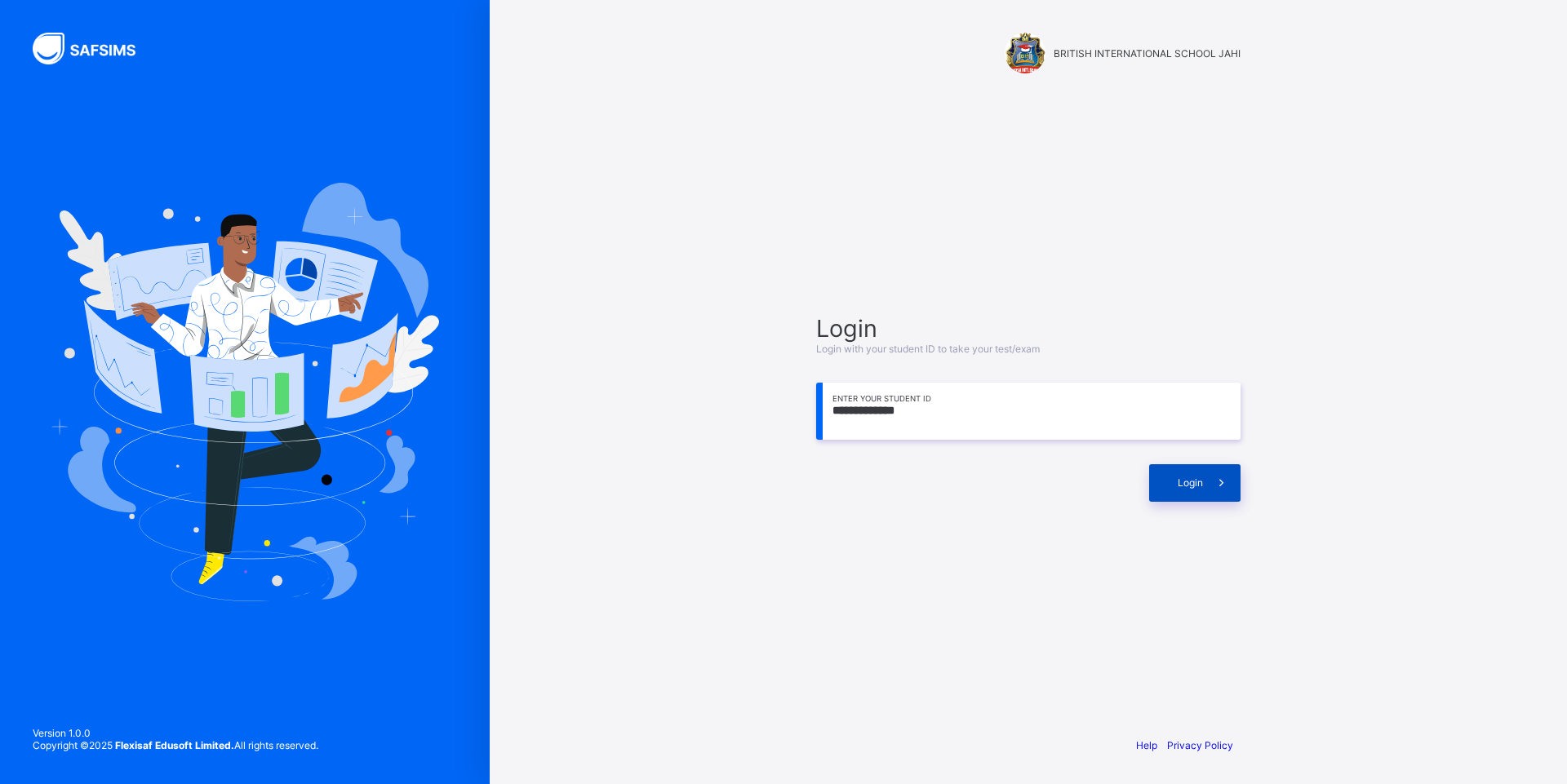
click at [1166, 489] on div "Login" at bounding box center [1194, 483] width 92 height 38
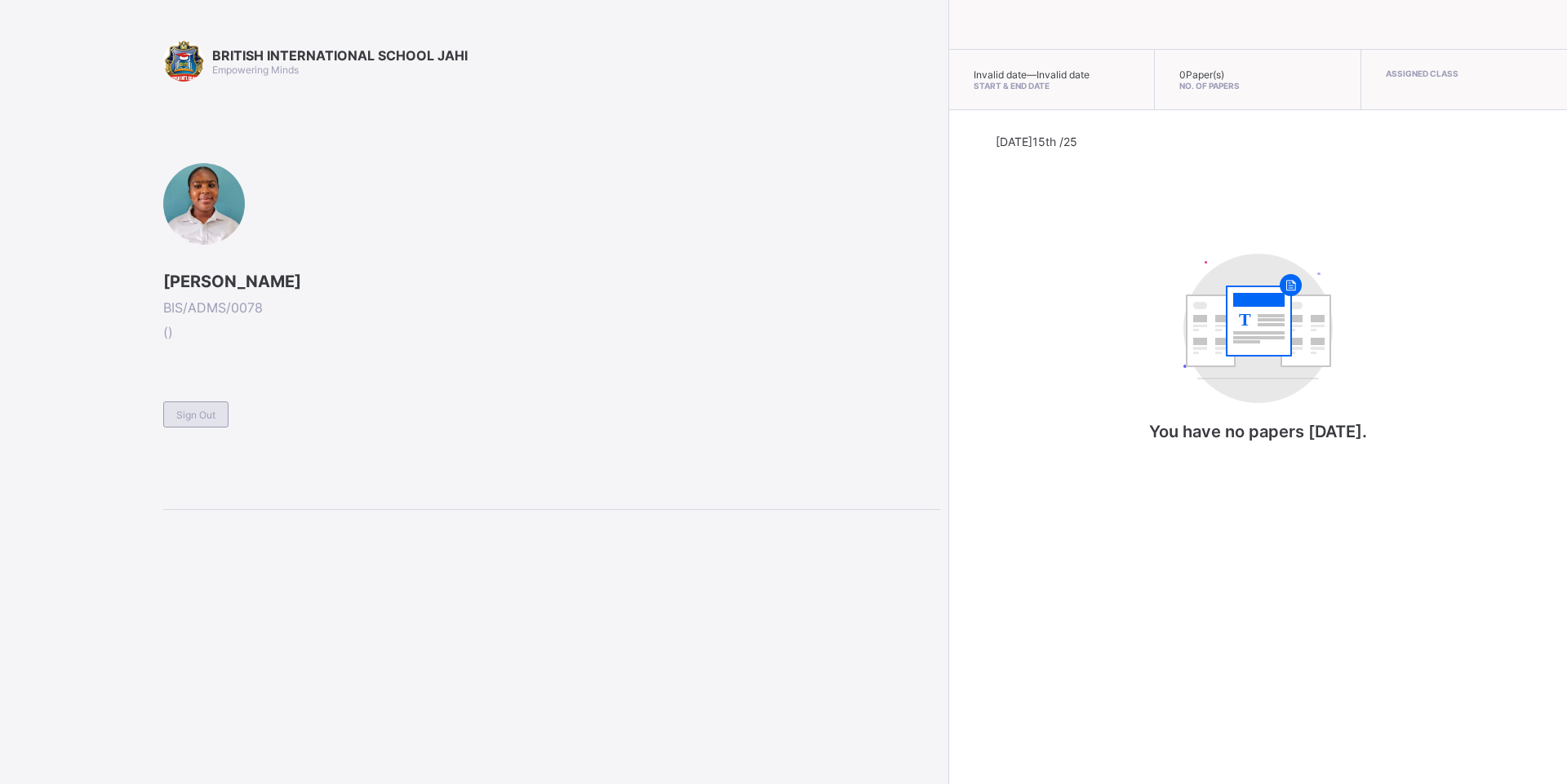
click at [195, 403] on div "Sign Out" at bounding box center [196, 414] width 66 height 26
